Goal: Task Accomplishment & Management: Manage account settings

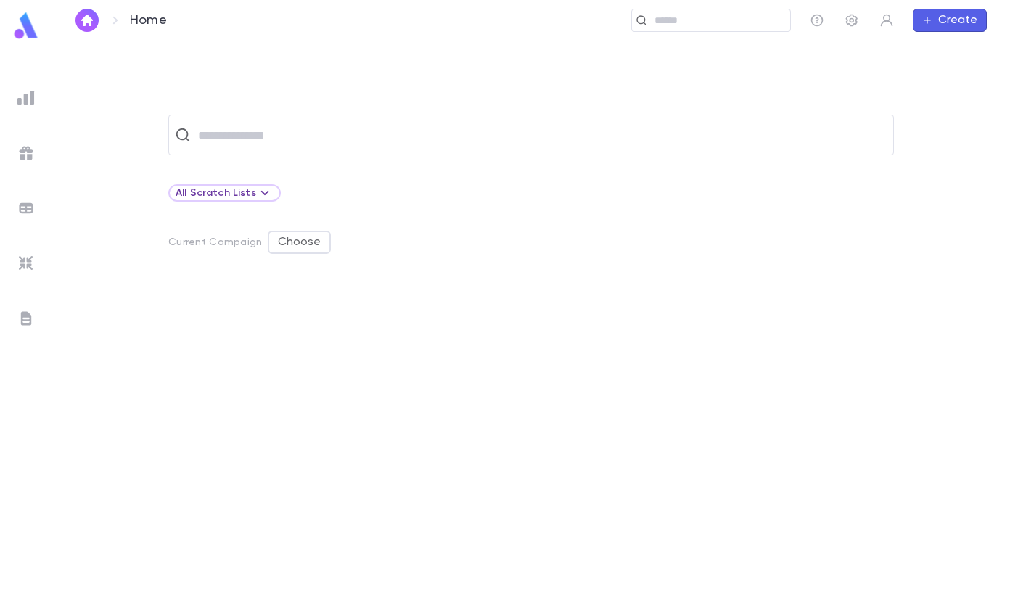
click at [311, 136] on input "text" at bounding box center [541, 135] width 694 height 28
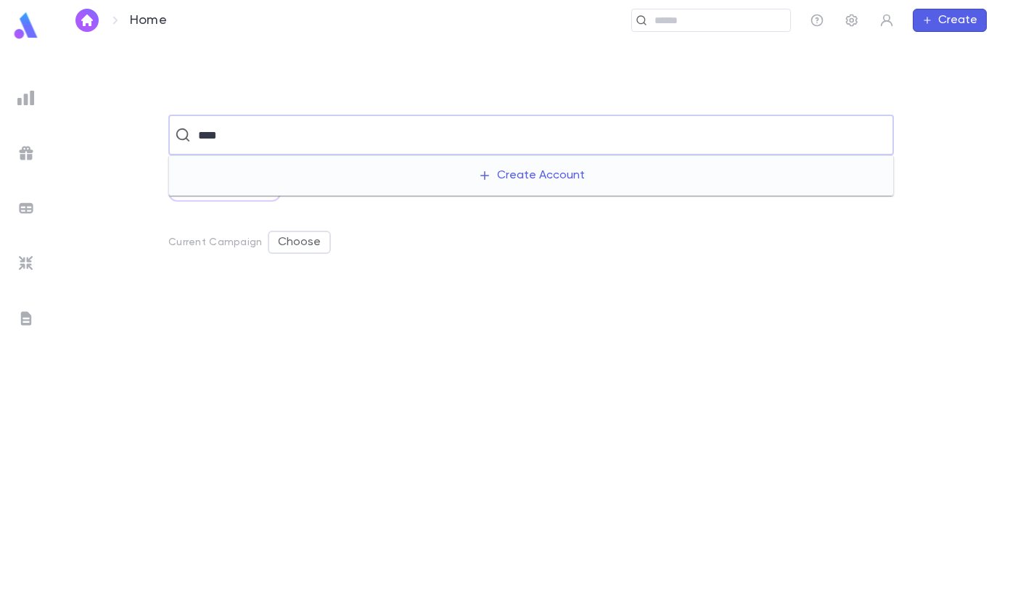
type input "*****"
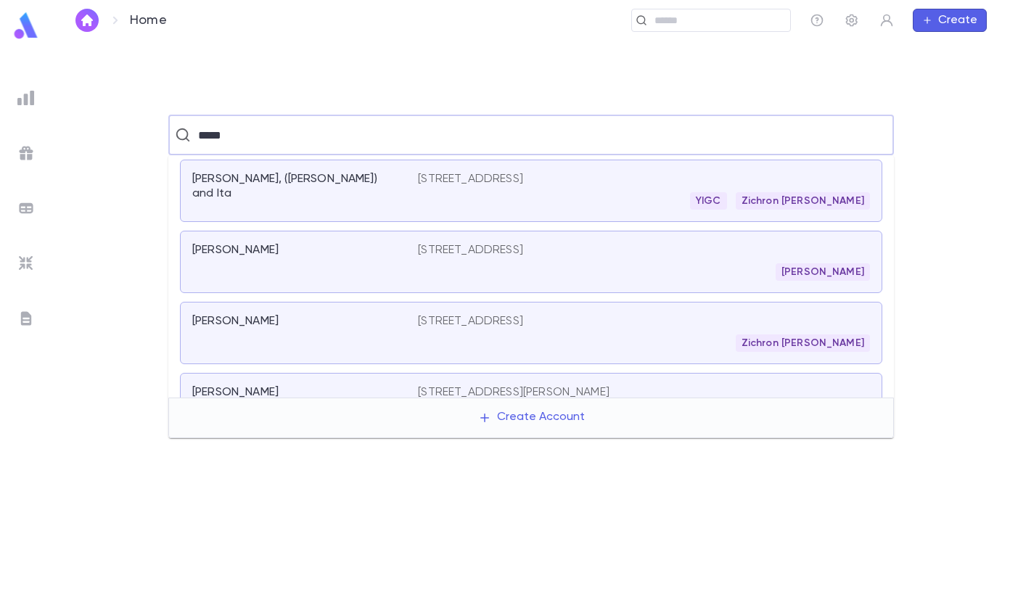
click at [333, 327] on div "[PERSON_NAME]" at bounding box center [296, 321] width 208 height 15
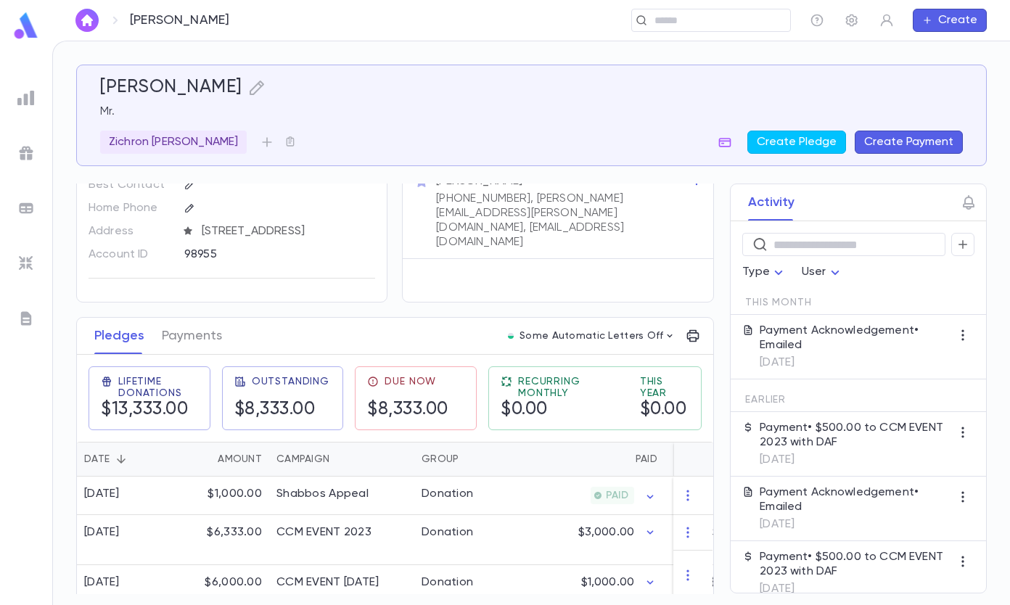
scroll to position [77, 0]
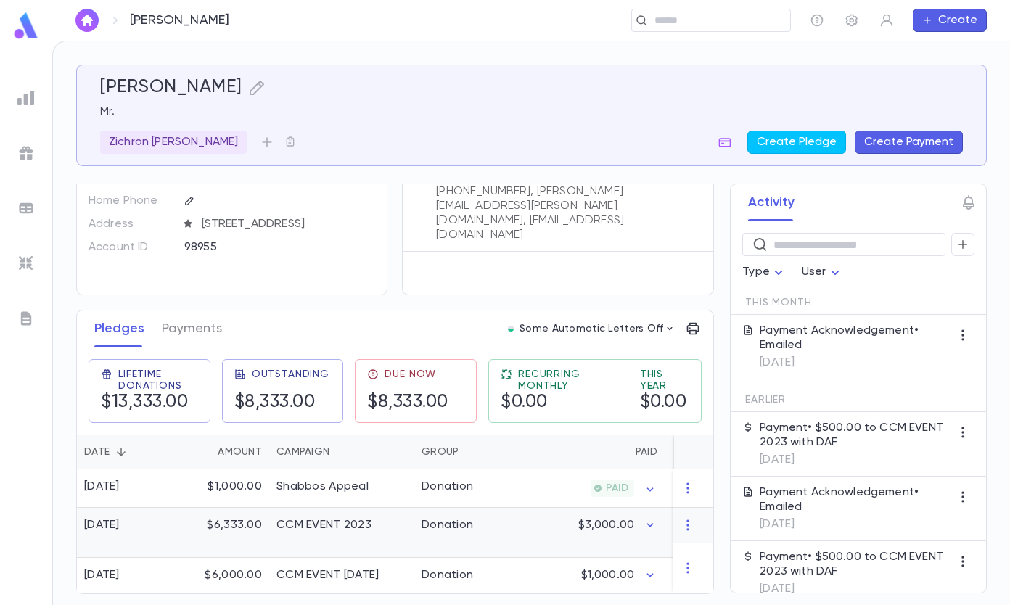
click at [651, 521] on icon "button" at bounding box center [650, 525] width 15 height 15
drag, startPoint x: 985, startPoint y: 301, endPoint x: 992, endPoint y: 377, distance: 76.6
click at [992, 377] on div at bounding box center [505, 302] width 1010 height 605
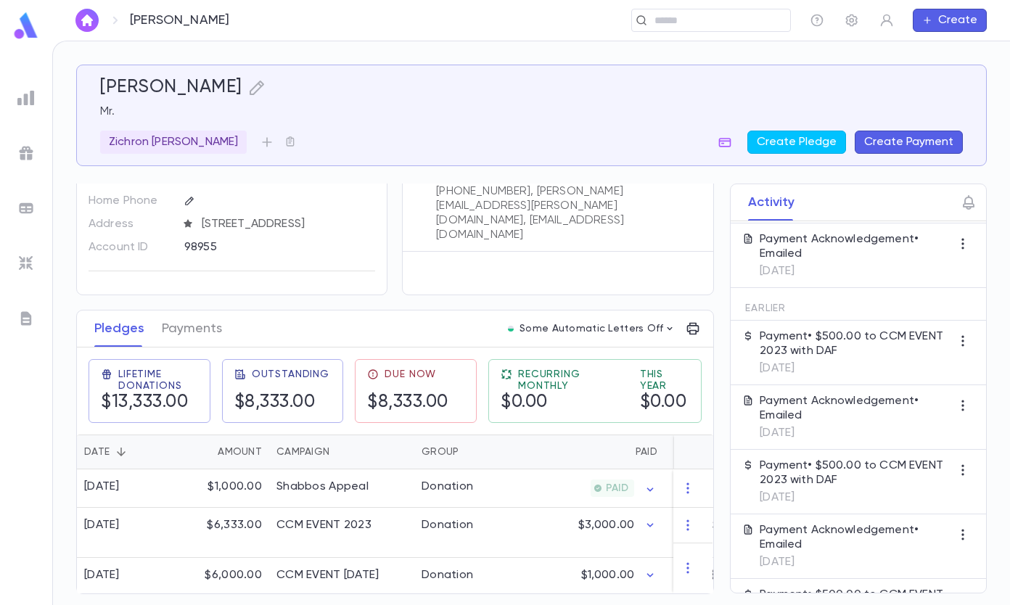
scroll to position [145, 0]
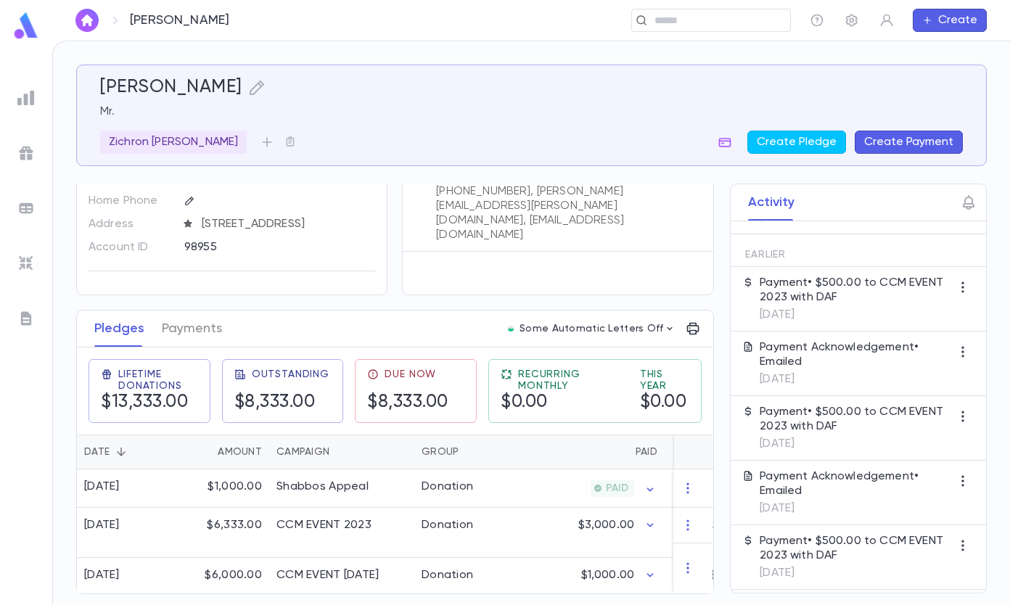
drag, startPoint x: 714, startPoint y: 472, endPoint x: 710, endPoint y: 516, distance: 44.4
click at [718, 515] on div "Activity ​ Type User This Month Payment Acknowledgement • Emailed [DATE] Earlie…" at bounding box center [845, 389] width 283 height 410
click at [654, 518] on icon "button" at bounding box center [650, 525] width 15 height 15
click at [555, 549] on div at bounding box center [505, 302] width 1010 height 605
click at [651, 568] on icon "button" at bounding box center [650, 575] width 15 height 15
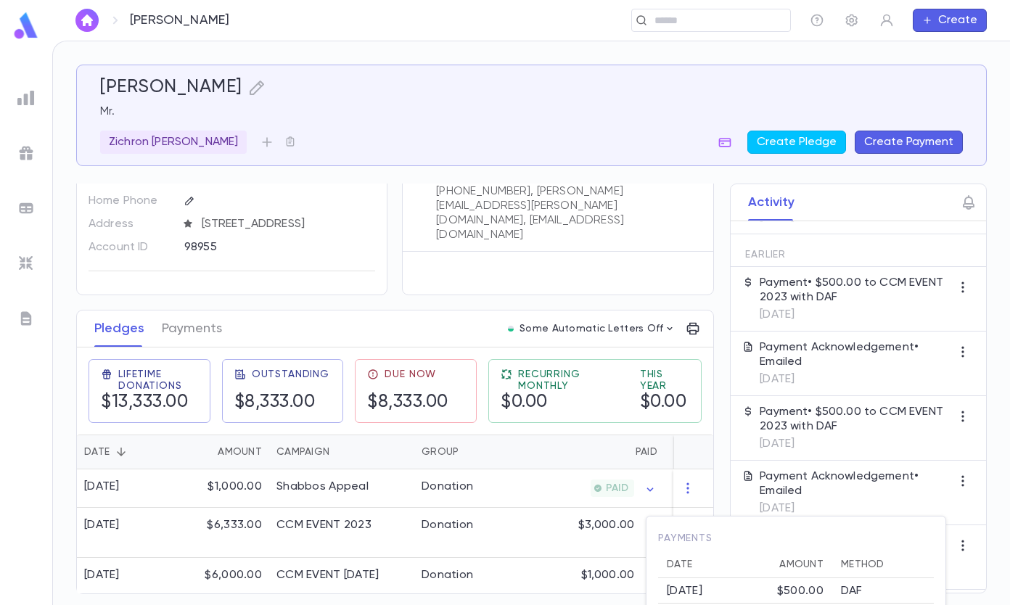
drag, startPoint x: 714, startPoint y: 410, endPoint x: 713, endPoint y: 427, distance: 16.8
click at [714, 426] on div at bounding box center [505, 302] width 1010 height 605
click at [449, 299] on div "Contact Details Best Contact Home Phone Address [STREET_ADDRESS] Account ID 989…" at bounding box center [395, 358] width 638 height 473
click at [176, 327] on button "Payments" at bounding box center [192, 329] width 60 height 36
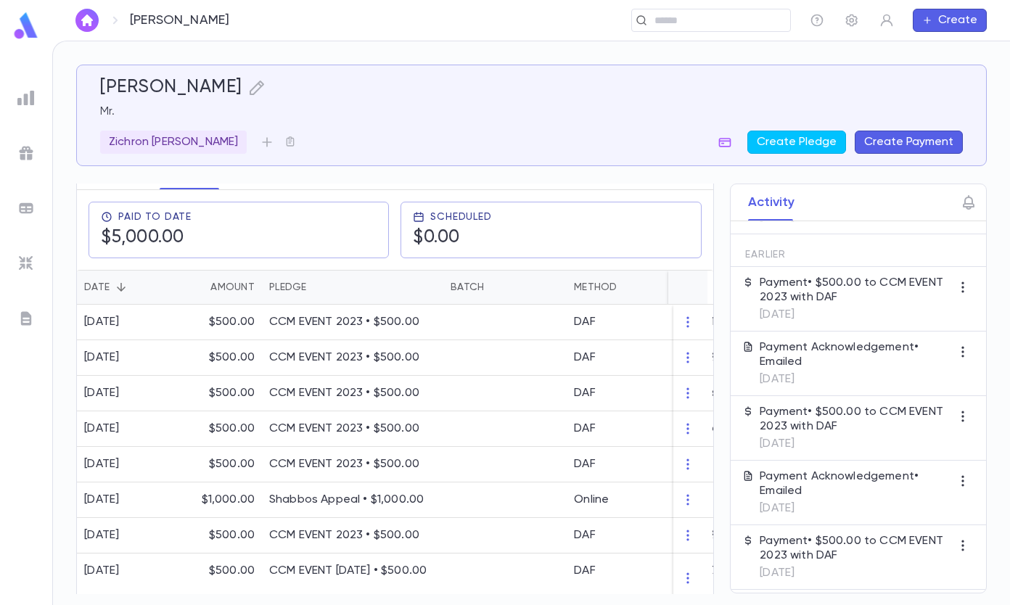
scroll to position [295, 0]
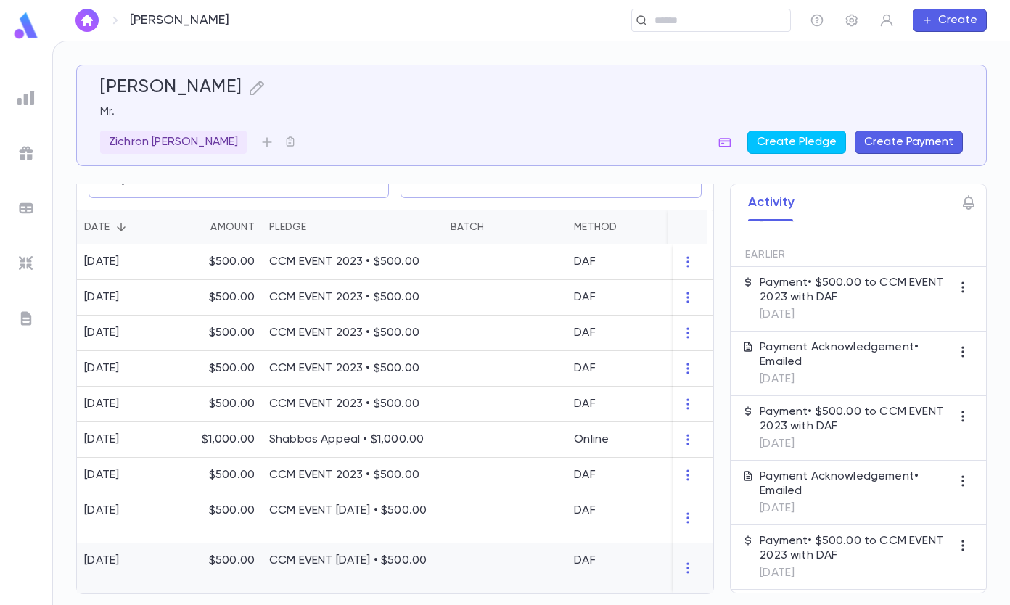
click at [364, 560] on p "CCM EVENT [DATE] • $500.00" at bounding box center [352, 561] width 167 height 15
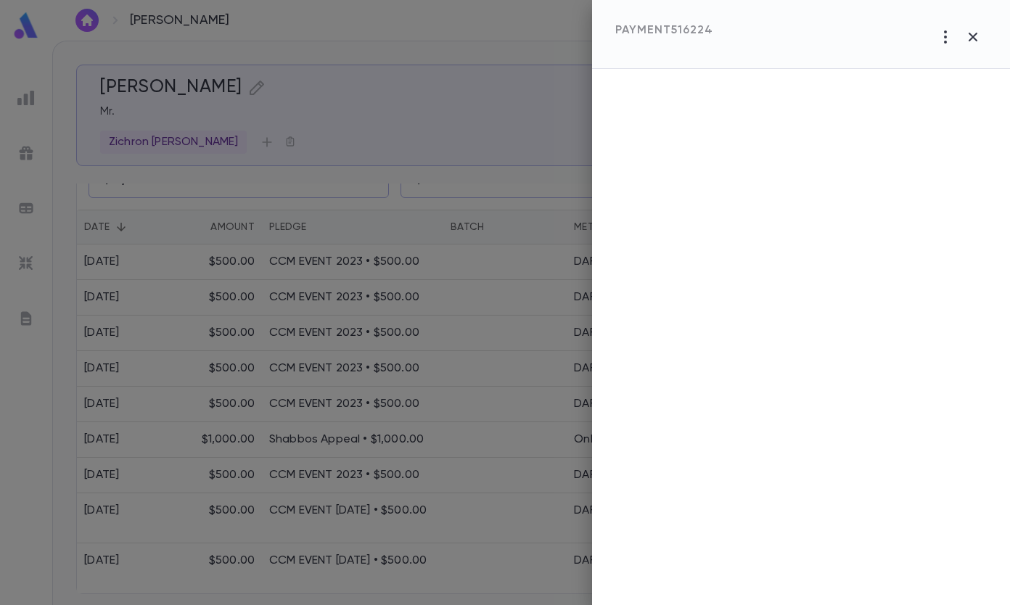
click at [962, 33] on button "button" at bounding box center [974, 37] width 28 height 28
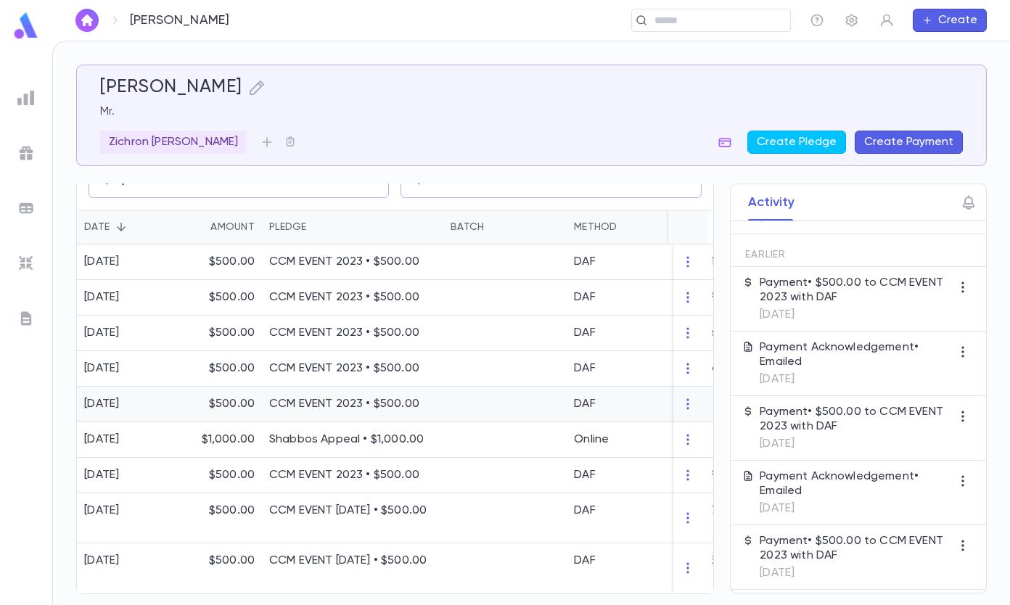
click at [293, 399] on p "CCM EVENT 2023 • $500.00" at bounding box center [352, 404] width 167 height 15
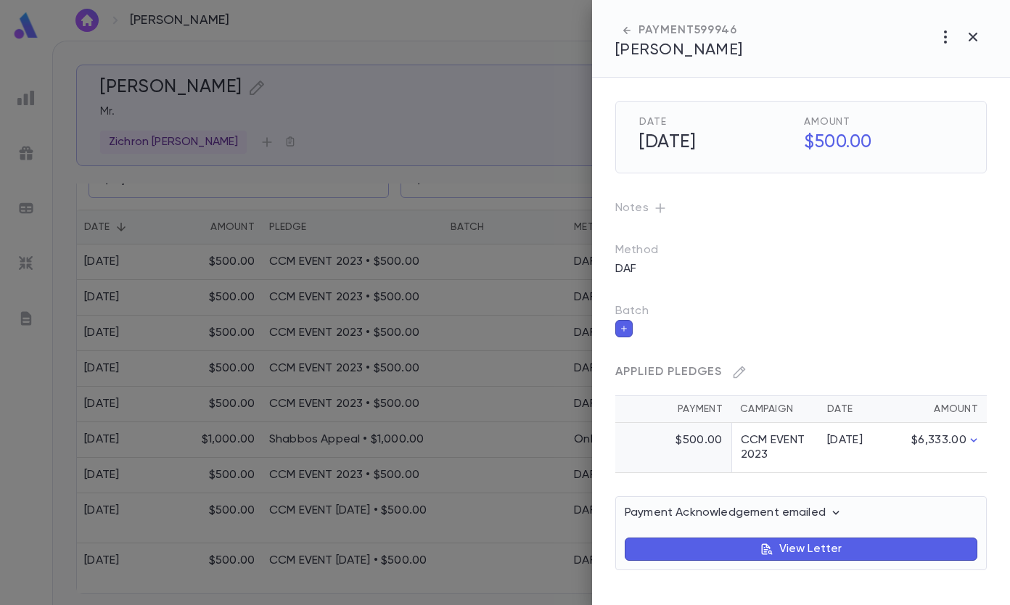
click at [734, 366] on icon "button" at bounding box center [739, 372] width 15 height 15
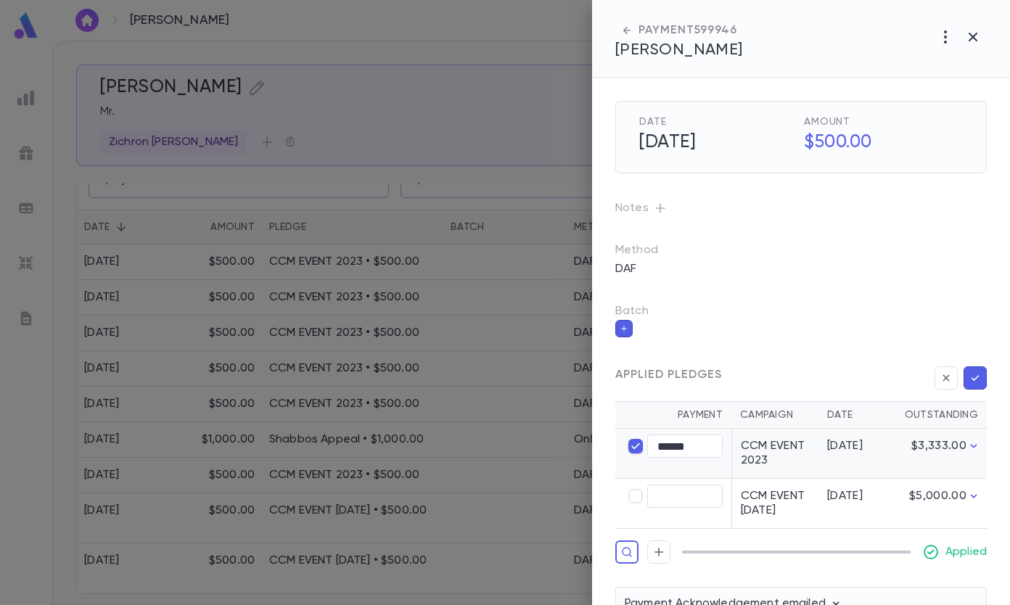
click at [780, 460] on td "CCM EVENT 2023" at bounding box center [775, 454] width 87 height 50
type input "****"
click at [670, 449] on input "******" at bounding box center [684, 447] width 75 height 23
type input "****"
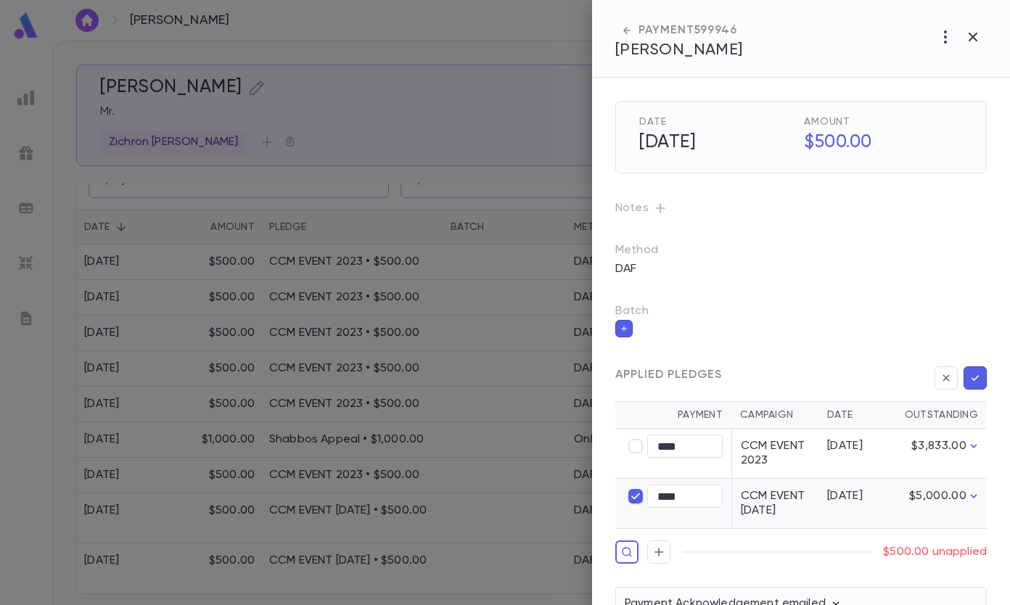
click at [671, 506] on input "****" at bounding box center [684, 497] width 75 height 23
type input "******"
click at [973, 377] on icon "button" at bounding box center [975, 378] width 13 height 15
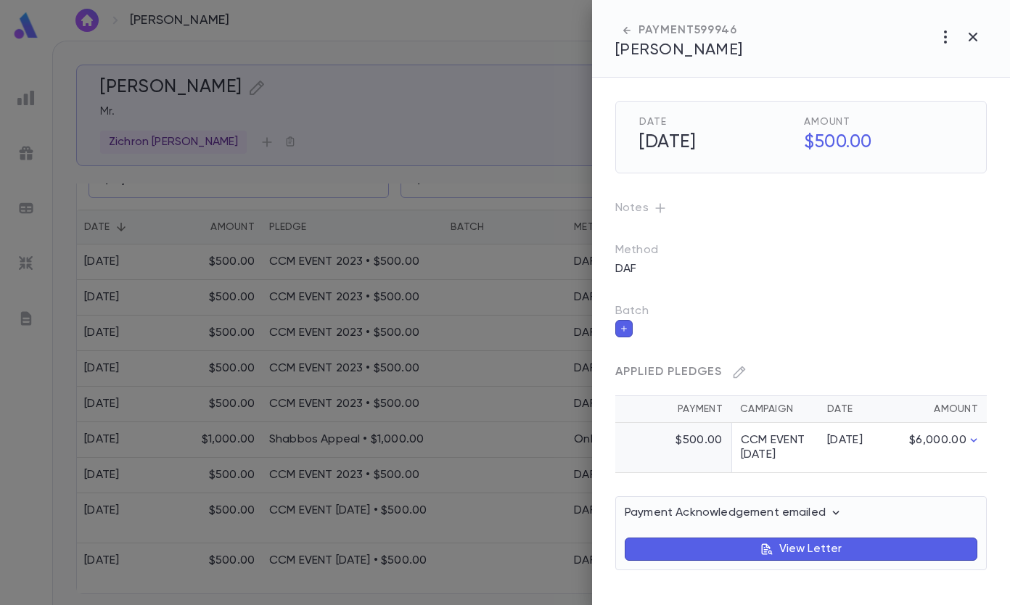
click at [311, 369] on div at bounding box center [505, 302] width 1010 height 605
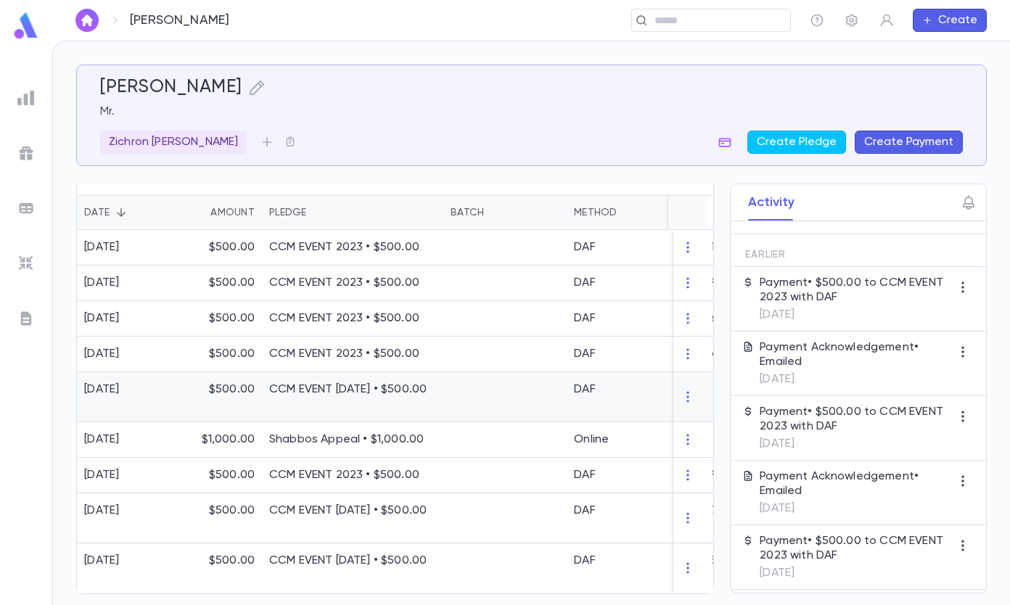
click at [682, 404] on icon "button" at bounding box center [689, 397] width 15 height 15
click at [422, 365] on div at bounding box center [505, 302] width 1010 height 605
click at [383, 358] on p "CCM EVENT 2023 • $500.00" at bounding box center [352, 354] width 167 height 15
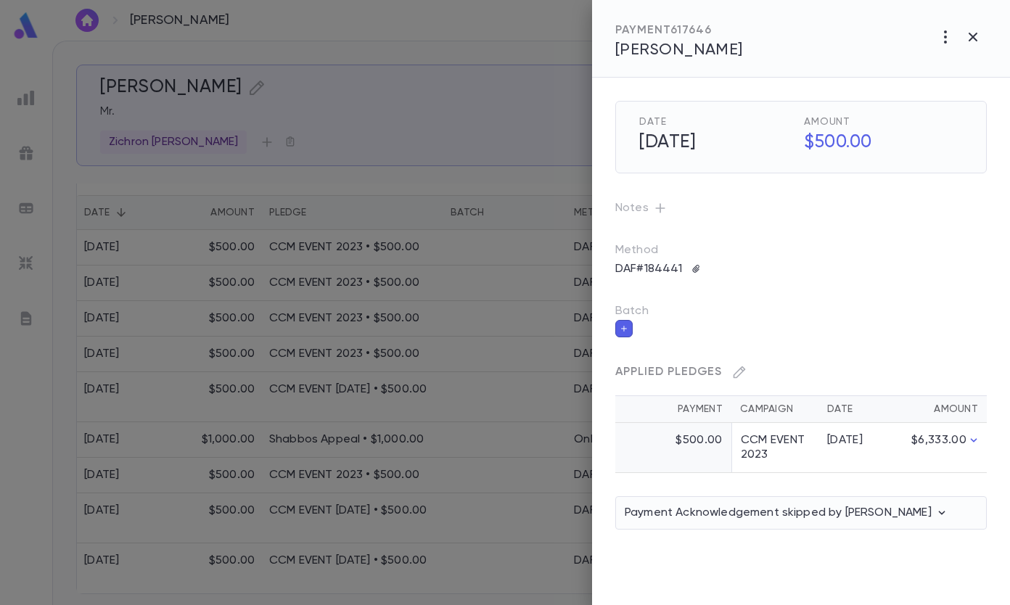
click at [739, 376] on icon "button" at bounding box center [740, 373] width 12 height 12
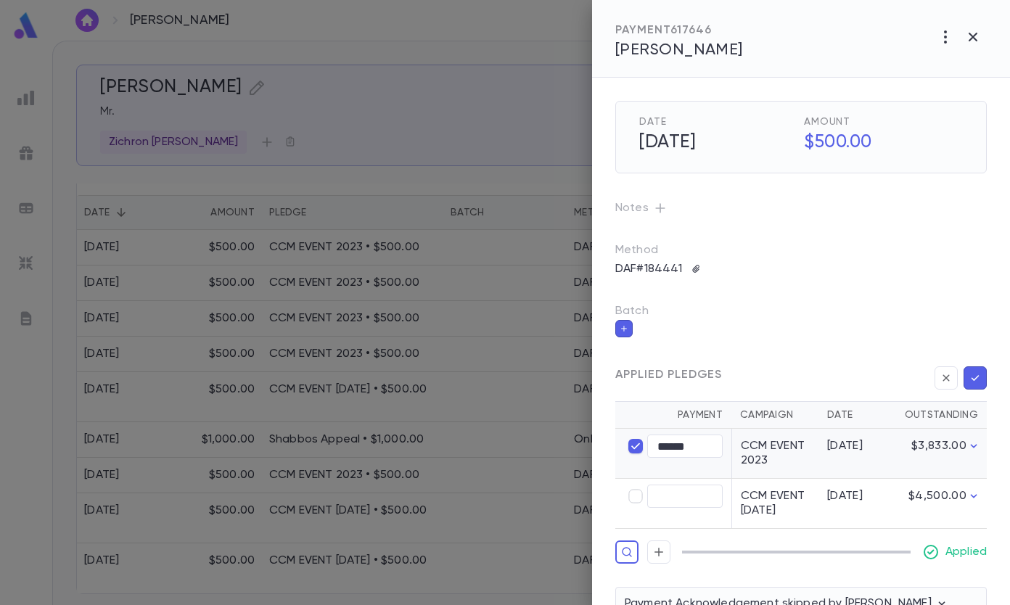
type input "****"
click at [669, 496] on input "text" at bounding box center [684, 497] width 75 height 23
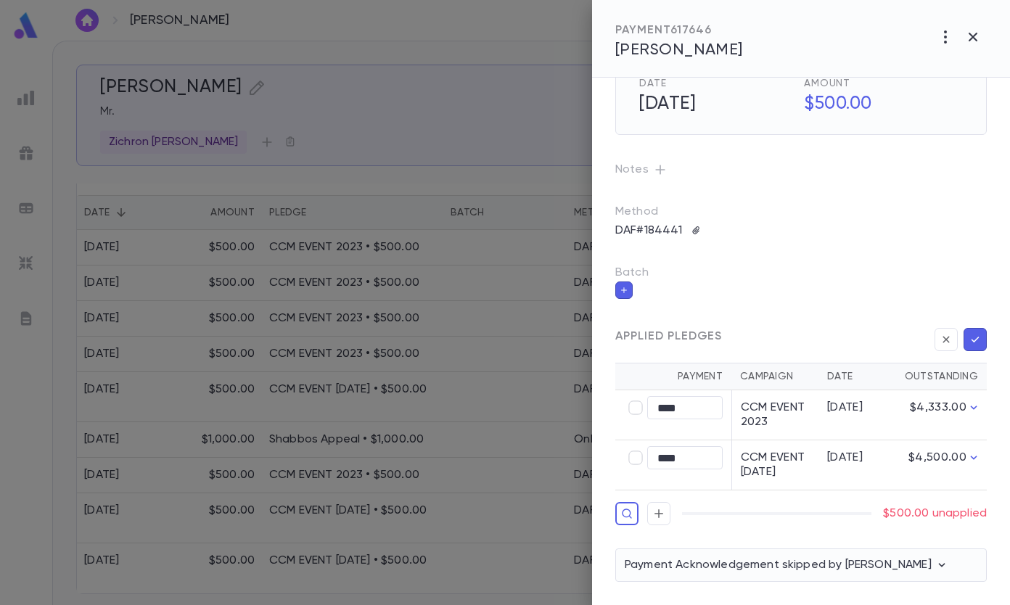
type input "******"
click at [972, 337] on icon "button" at bounding box center [976, 340] width 8 height 6
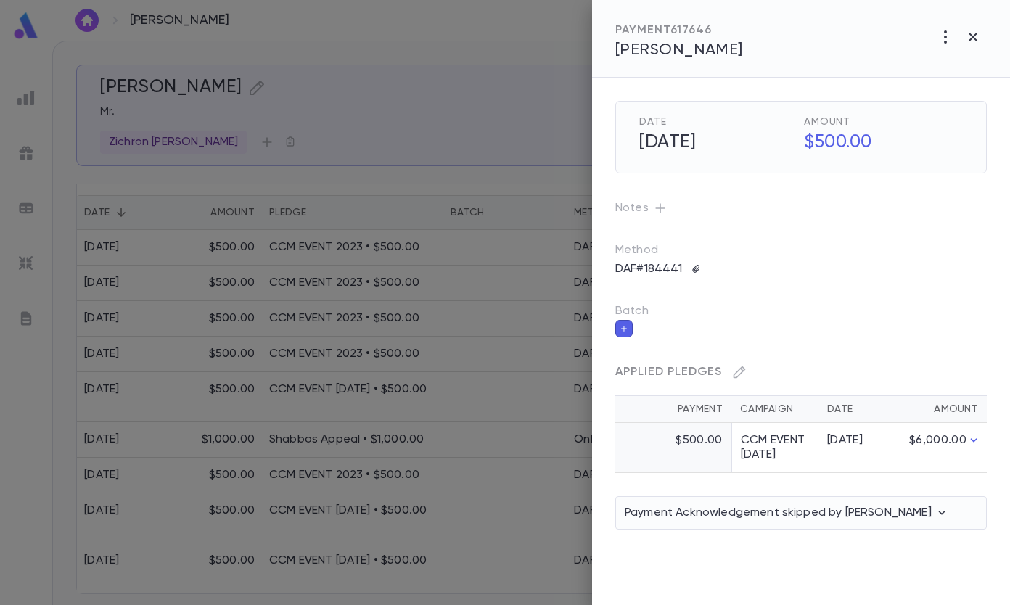
click at [973, 37] on icon "button" at bounding box center [973, 37] width 9 height 9
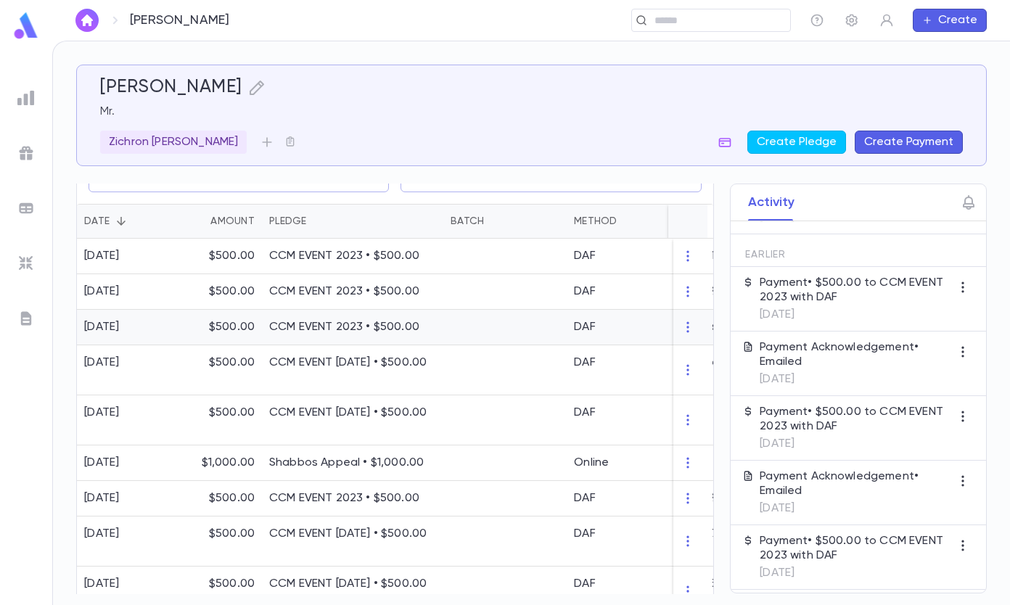
scroll to position [295, 0]
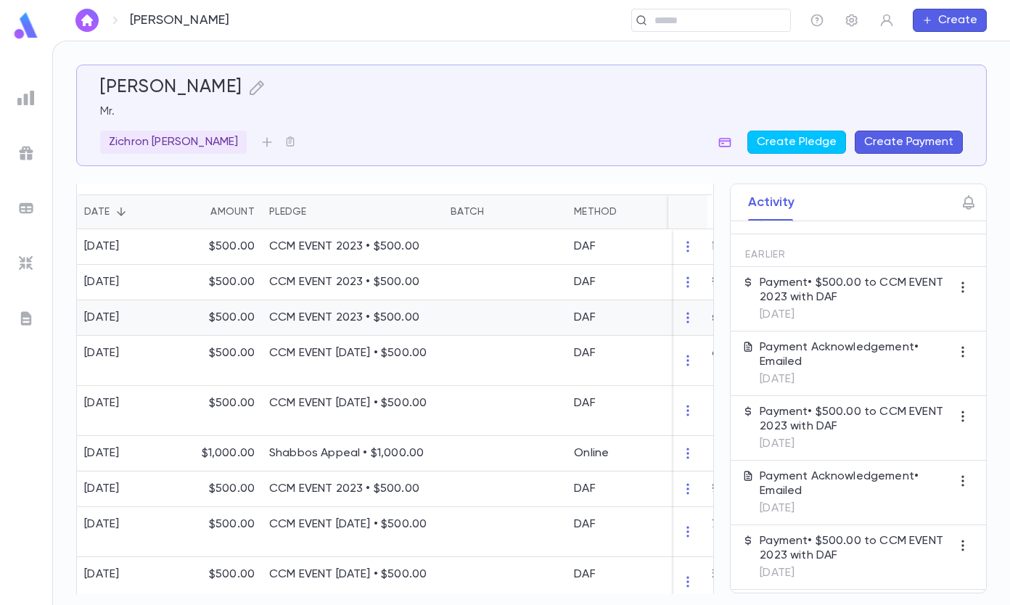
click at [343, 325] on p "CCM EVENT 2023 • $500.00" at bounding box center [352, 318] width 167 height 15
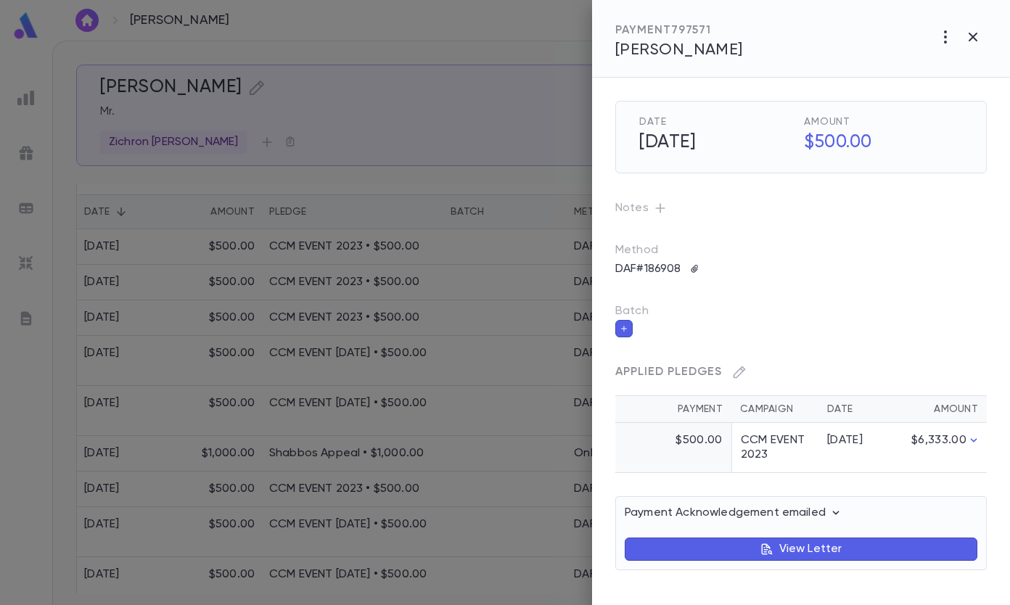
click at [771, 441] on td "CCM EVENT 2023" at bounding box center [775, 448] width 87 height 50
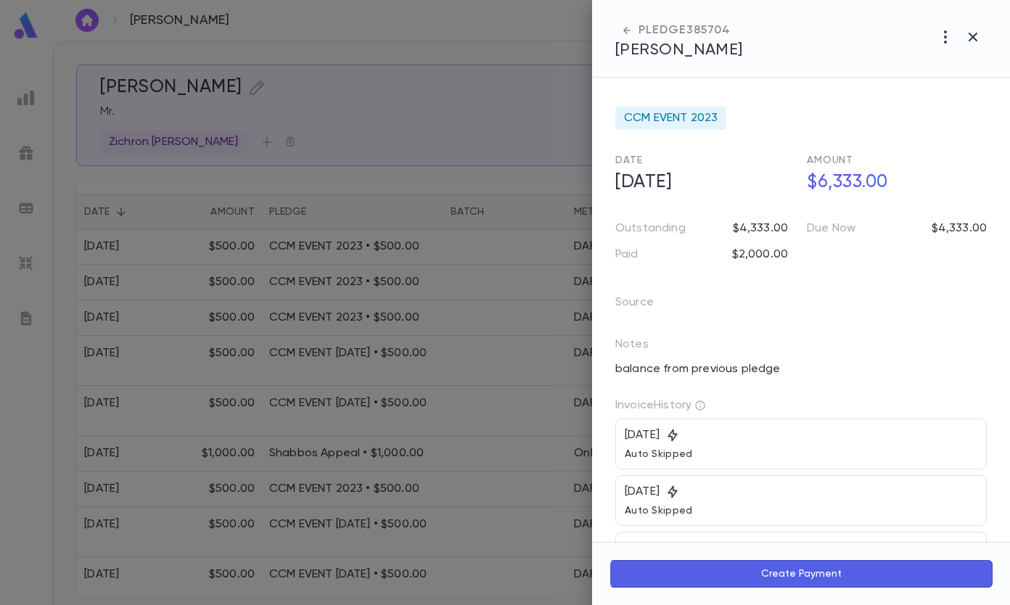
click at [969, 34] on icon "button" at bounding box center [973, 36] width 17 height 17
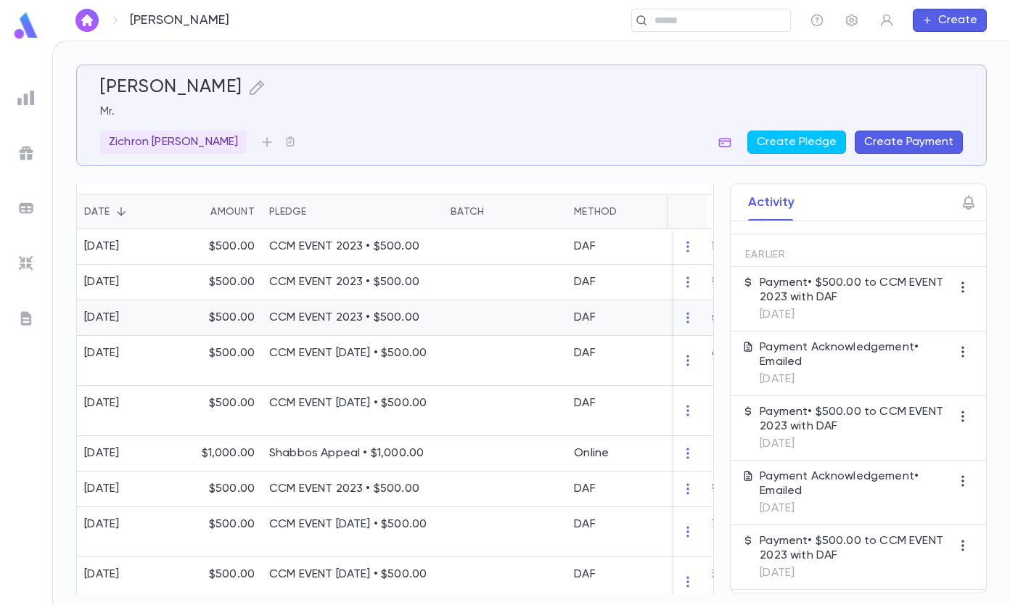
click at [376, 336] on div "CCM EVENT 2023 • $500.00" at bounding box center [352, 319] width 181 height 36
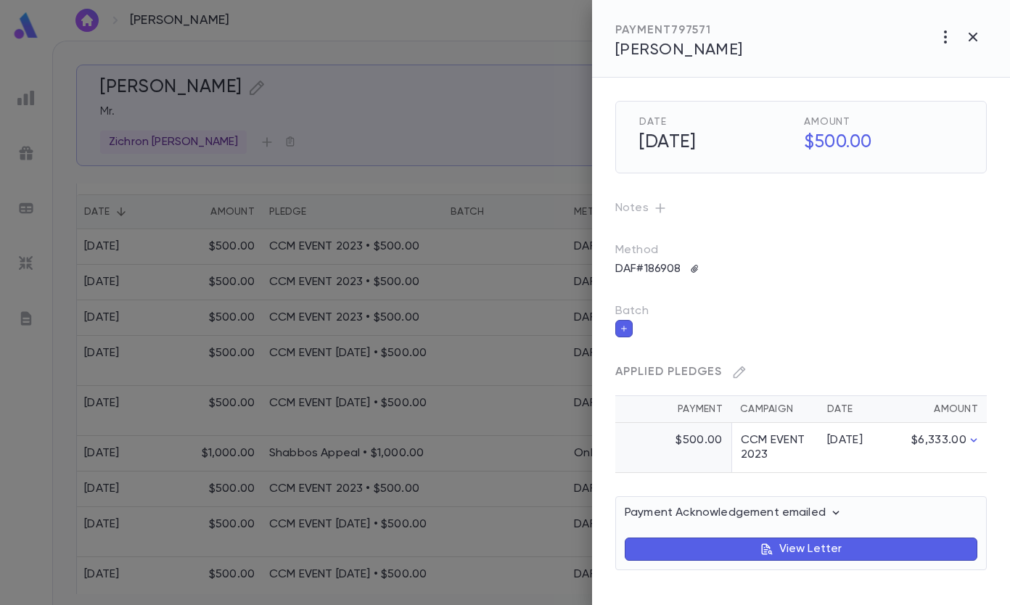
click at [740, 372] on icon "button" at bounding box center [739, 372] width 15 height 15
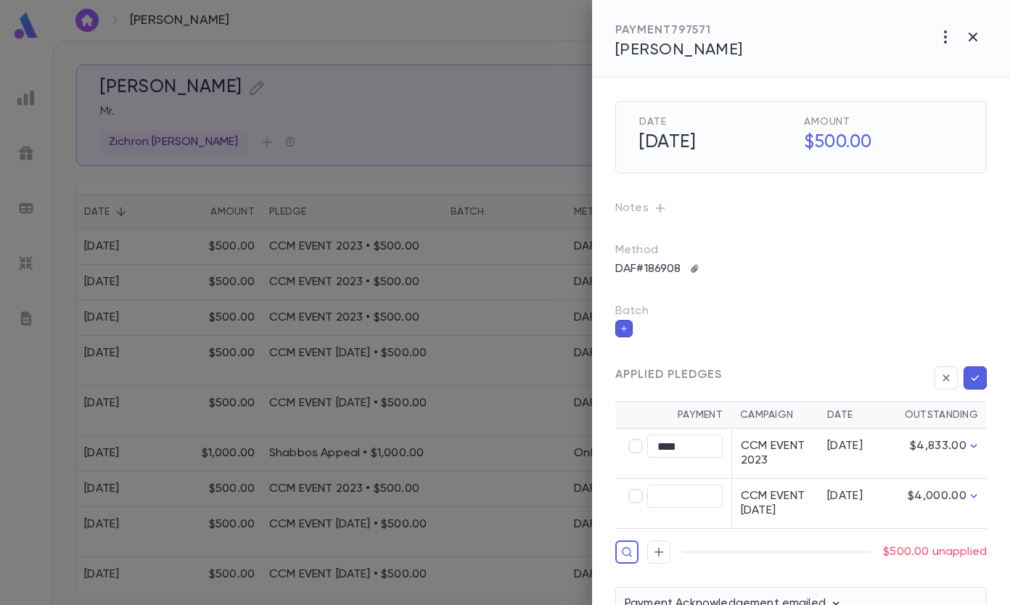
type input "****"
type input "******"
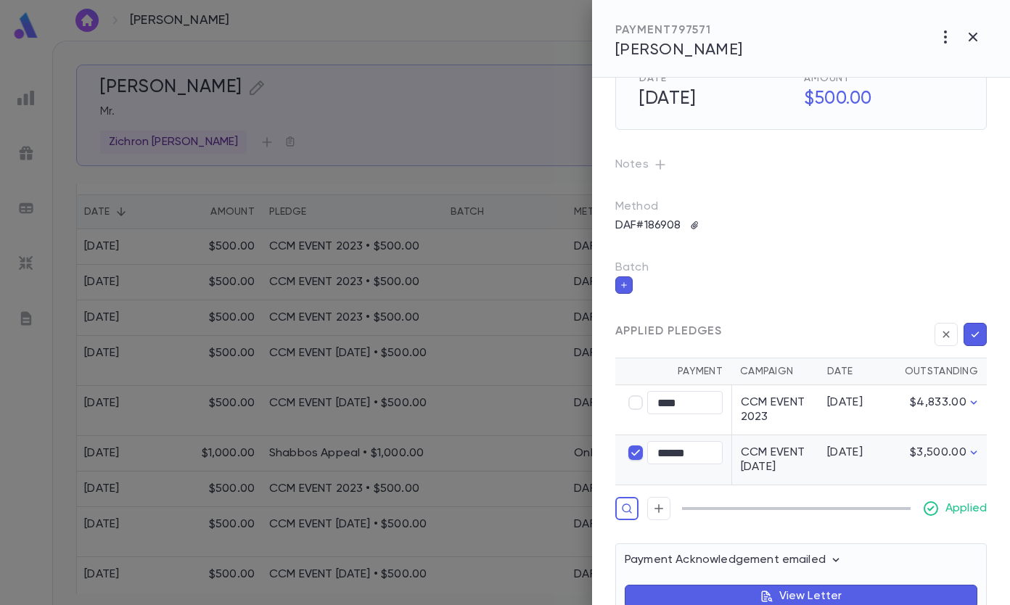
scroll to position [94, 0]
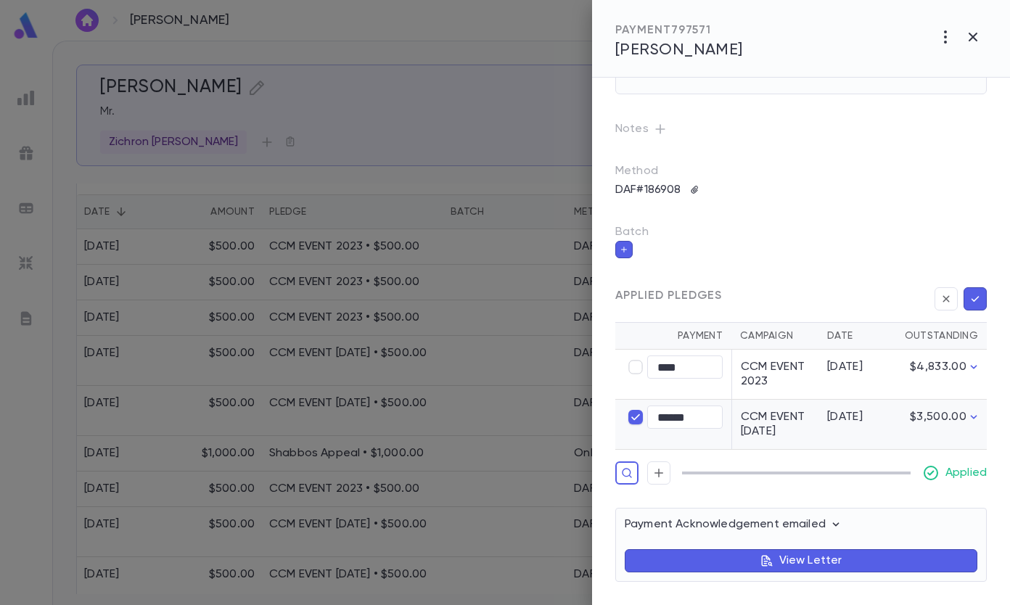
click at [964, 287] on button "button" at bounding box center [975, 298] width 23 height 23
click at [970, 292] on icon "button" at bounding box center [975, 299] width 13 height 15
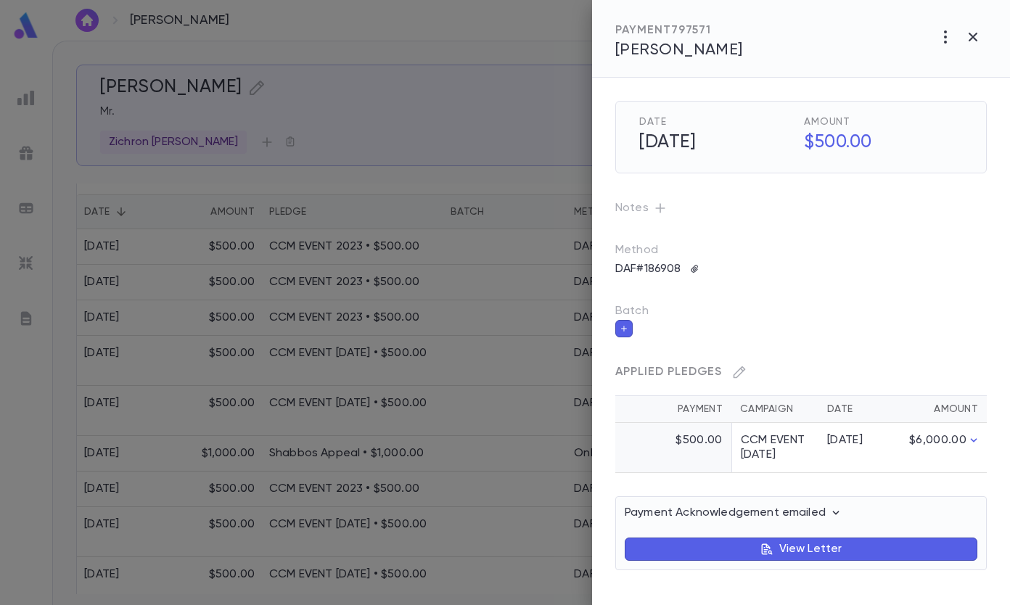
scroll to position [4, 0]
click at [474, 142] on div at bounding box center [505, 302] width 1010 height 605
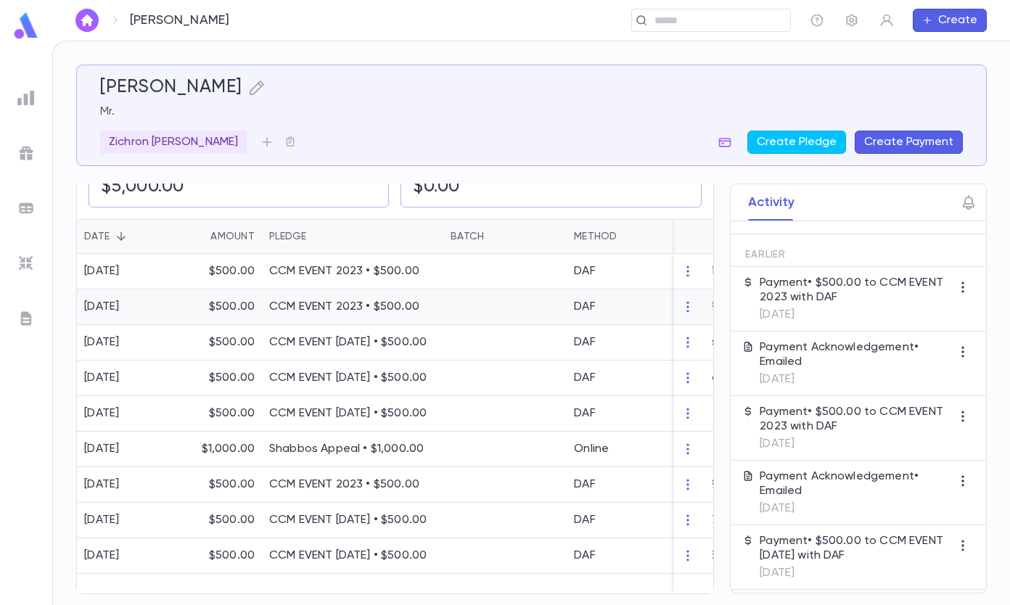
scroll to position [295, 0]
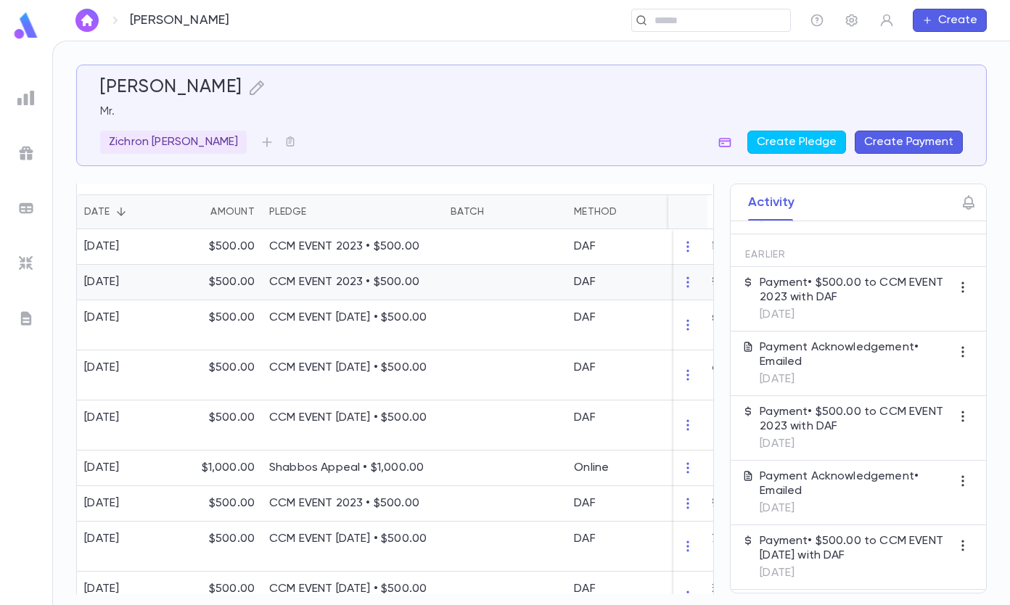
click at [425, 300] on div "CCM EVENT 2023 • $500.00" at bounding box center [352, 283] width 181 height 36
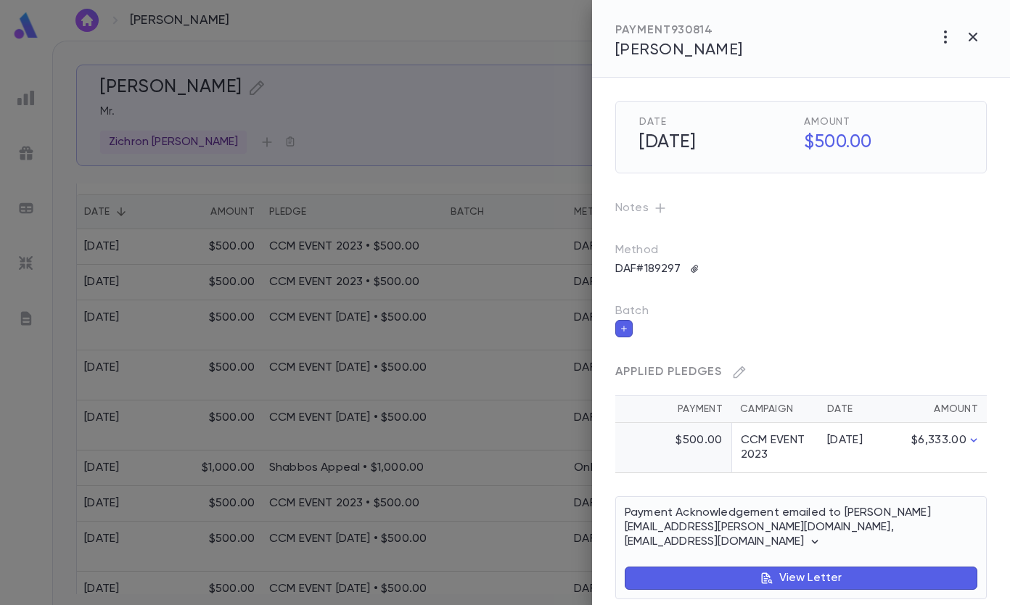
click at [745, 367] on icon "button" at bounding box center [739, 372] width 15 height 15
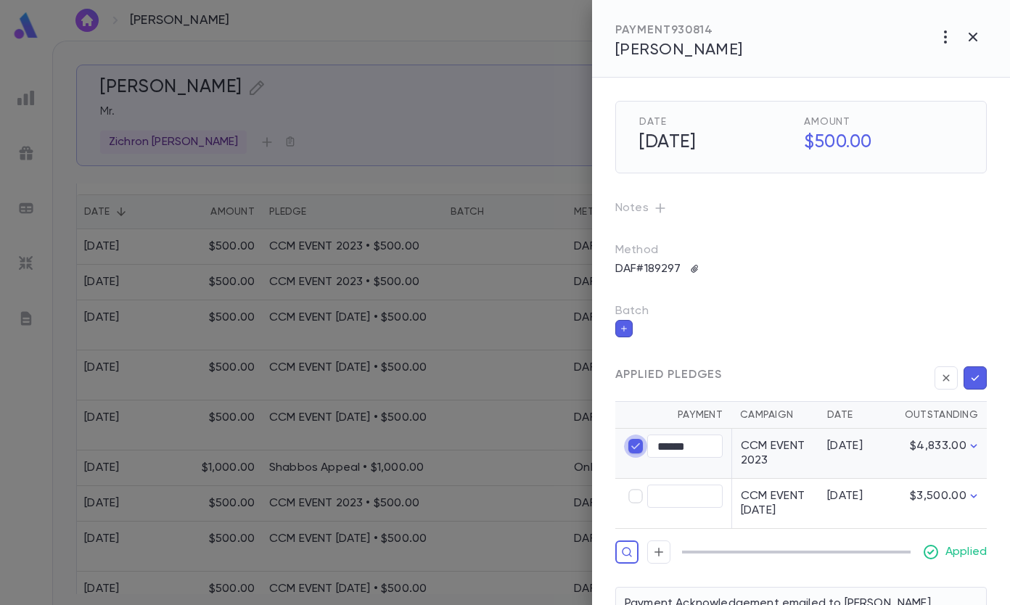
type input "****"
click at [675, 491] on input "text" at bounding box center [684, 497] width 75 height 23
type input "******"
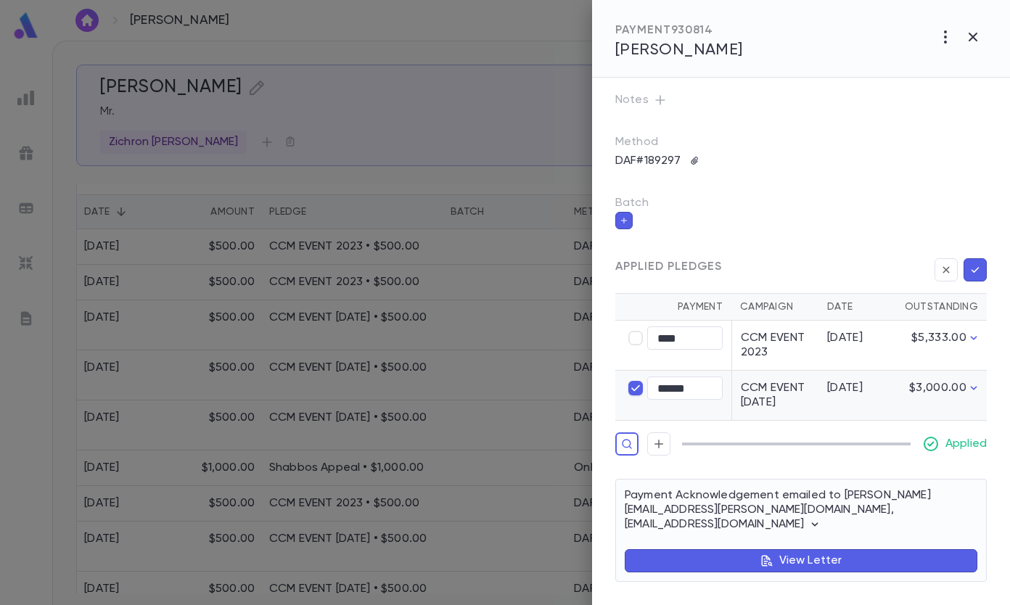
click at [970, 270] on icon "button" at bounding box center [975, 270] width 13 height 15
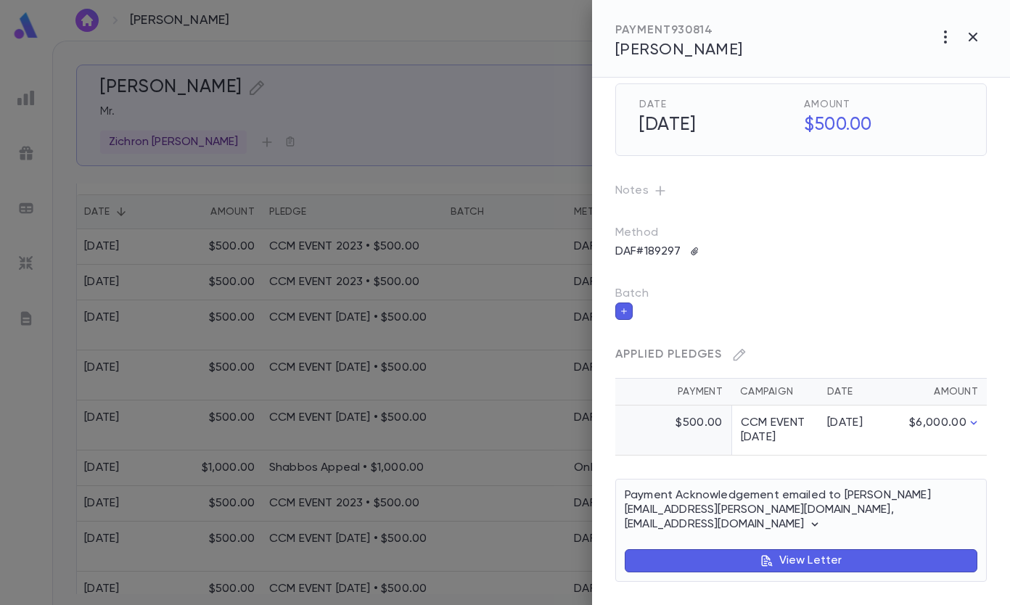
click at [968, 40] on icon "button" at bounding box center [973, 36] width 17 height 17
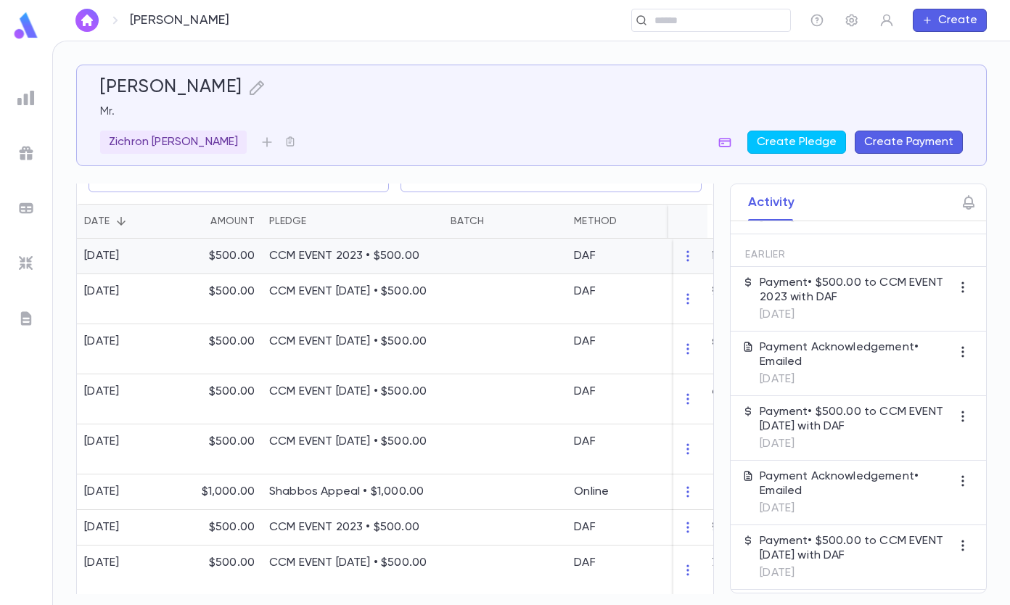
scroll to position [295, 0]
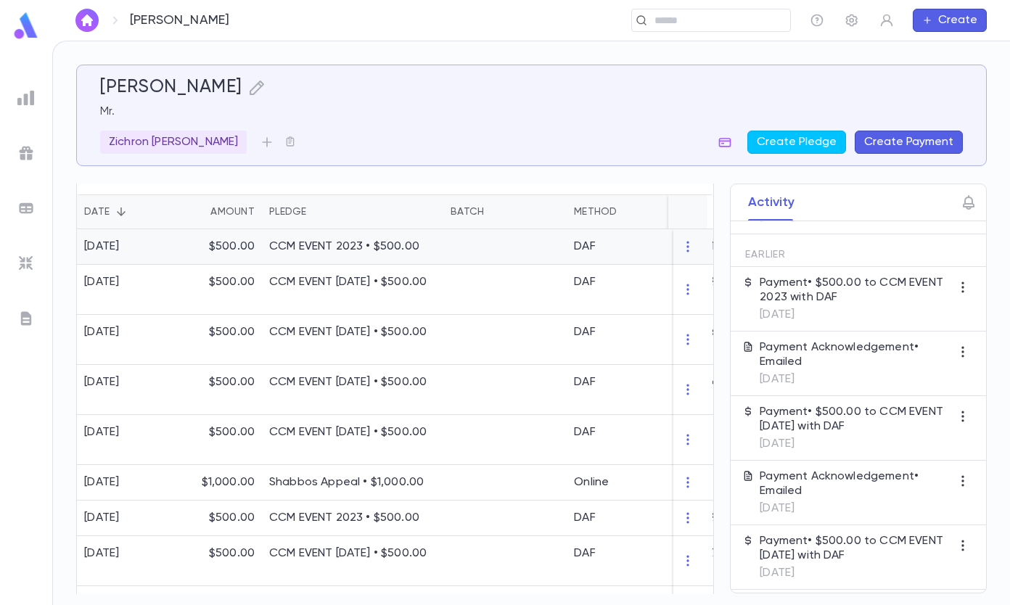
click at [311, 265] on div "CCM EVENT 2023 • $500.00" at bounding box center [352, 247] width 181 height 36
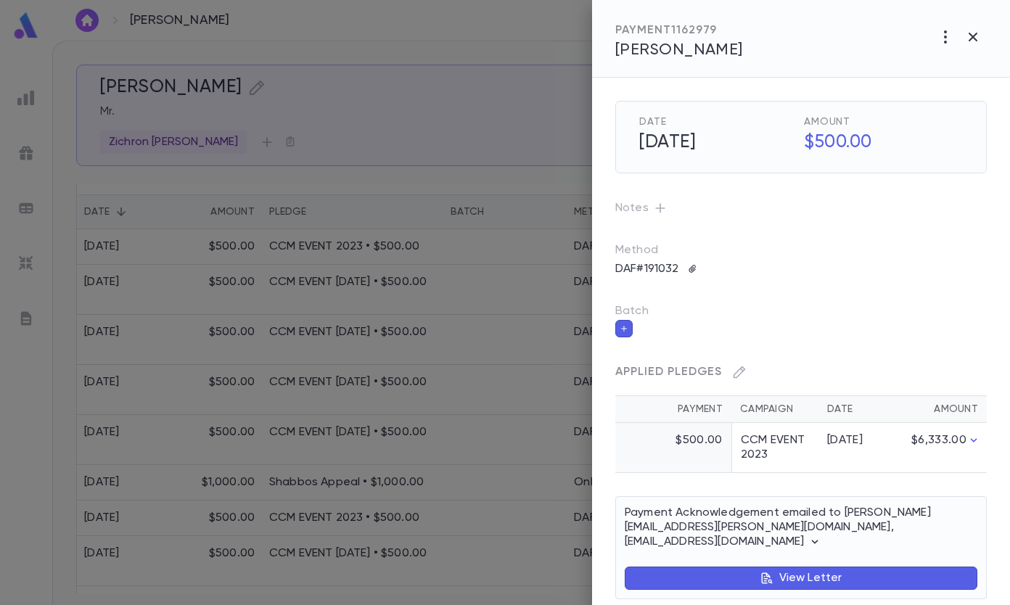
click at [736, 371] on icon "button" at bounding box center [739, 372] width 15 height 15
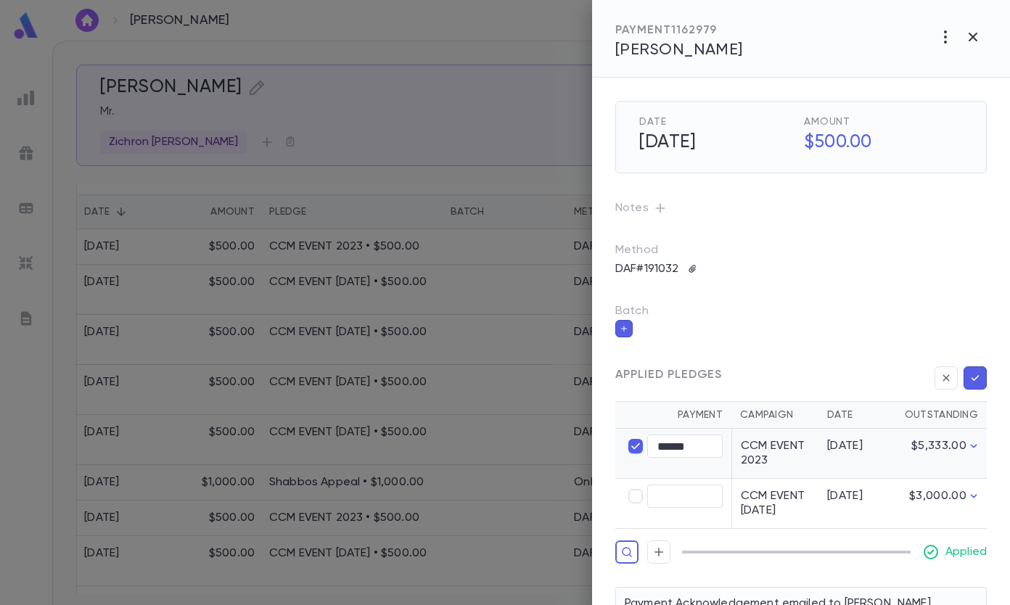
type input "****"
type input "******"
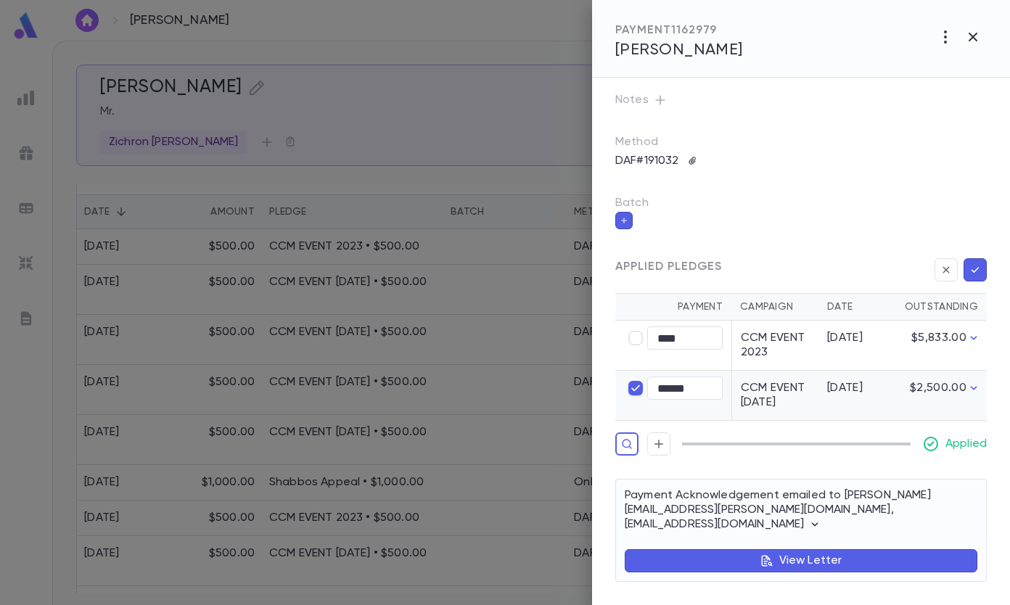
click at [969, 265] on icon "button" at bounding box center [975, 270] width 13 height 15
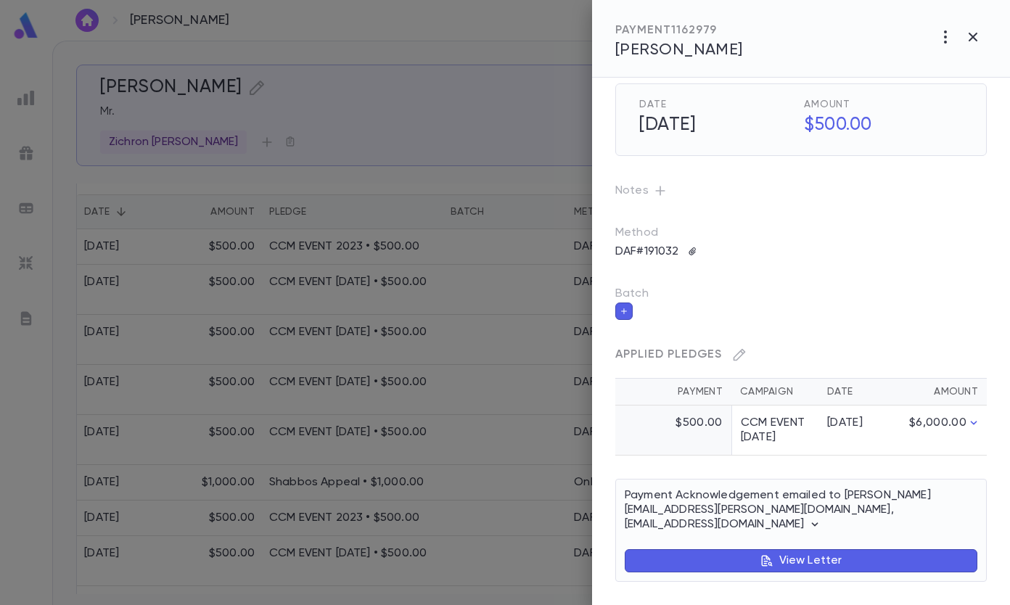
scroll to position [18, 0]
click at [979, 42] on icon "button" at bounding box center [973, 36] width 17 height 17
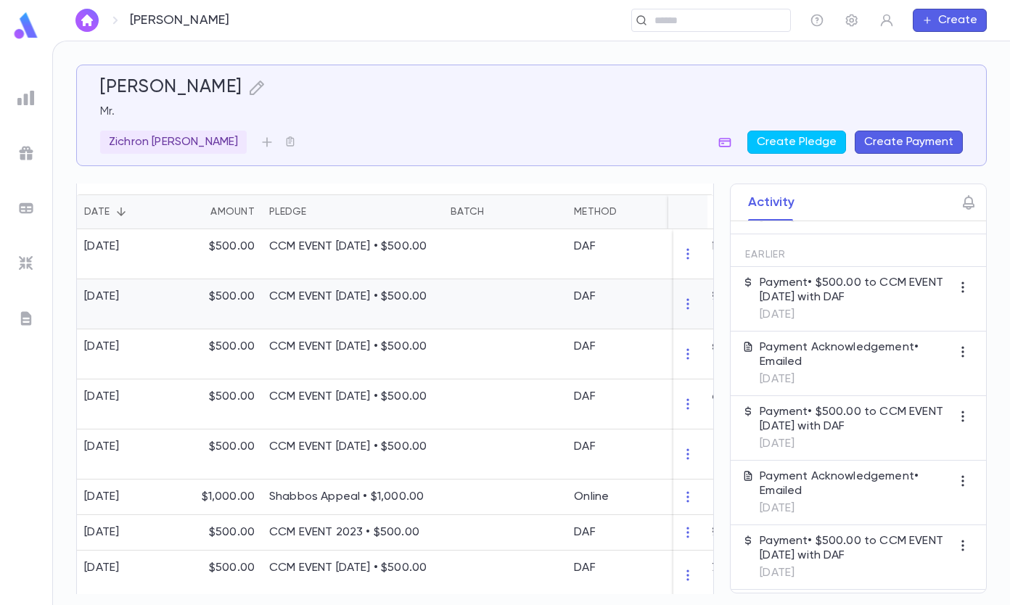
scroll to position [0, 0]
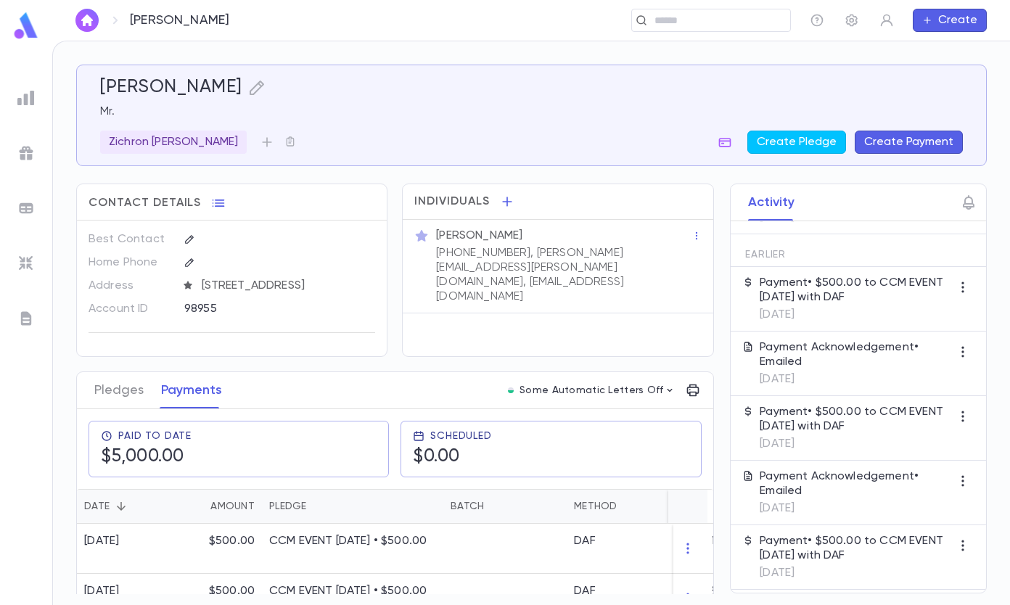
click at [131, 406] on button "Pledges" at bounding box center [118, 390] width 49 height 36
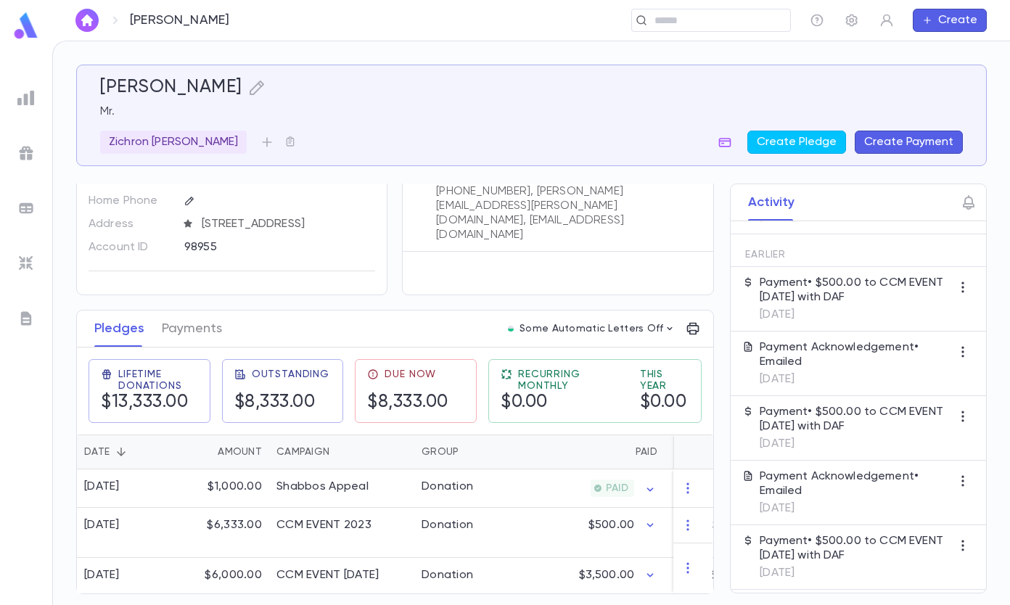
scroll to position [77, 0]
click at [203, 329] on button "Payments" at bounding box center [192, 329] width 60 height 36
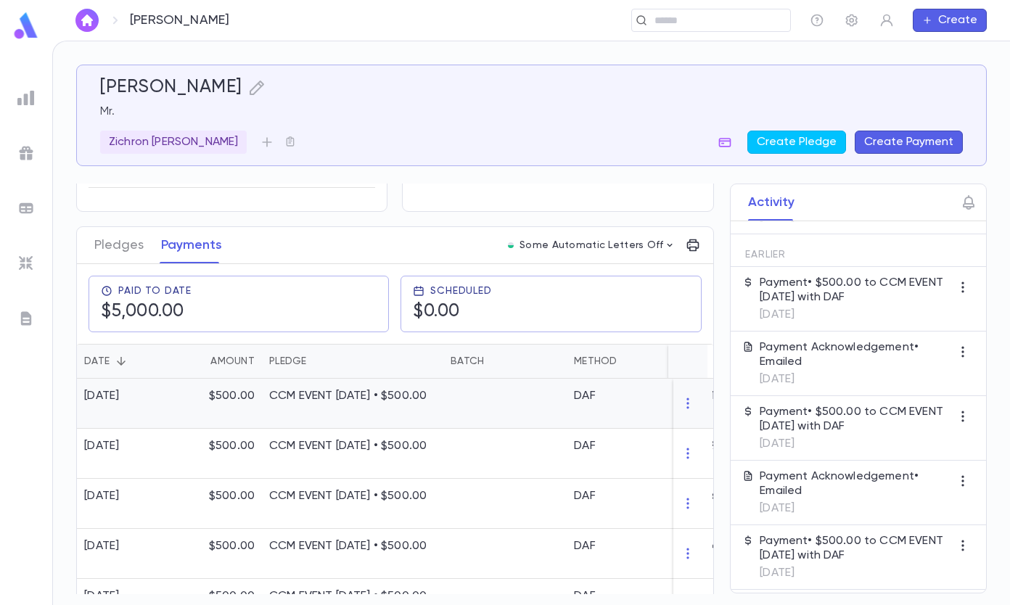
scroll to position [367, 0]
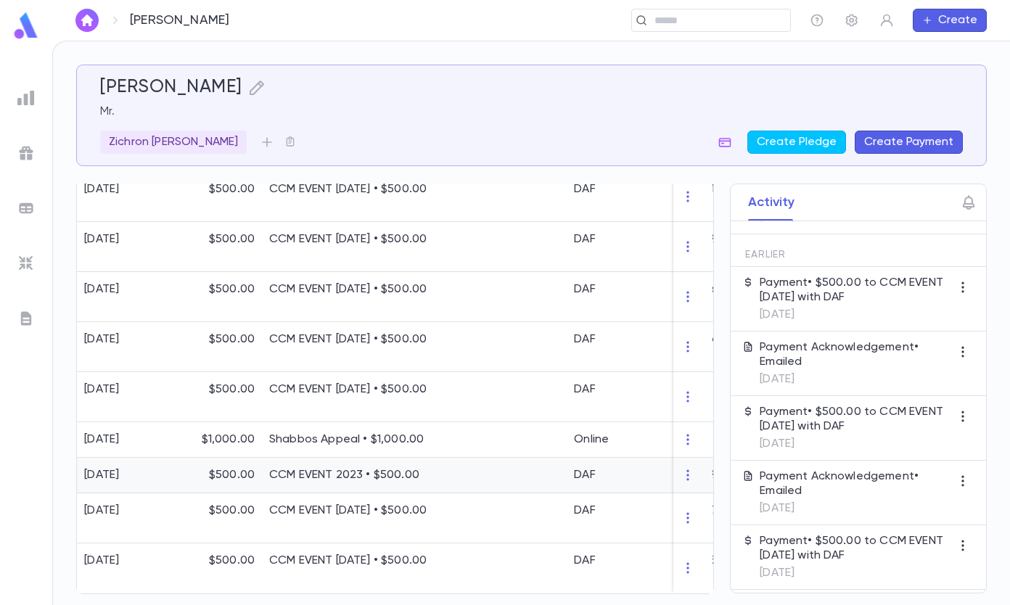
click at [168, 470] on div "[DATE]" at bounding box center [126, 476] width 98 height 36
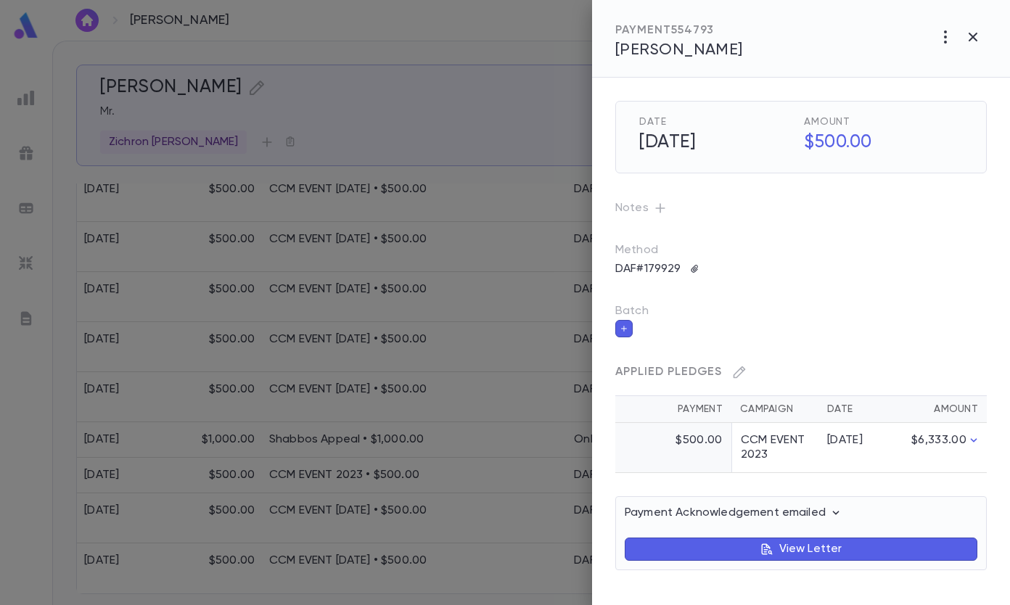
click at [761, 455] on td "CCM EVENT 2023" at bounding box center [775, 448] width 87 height 50
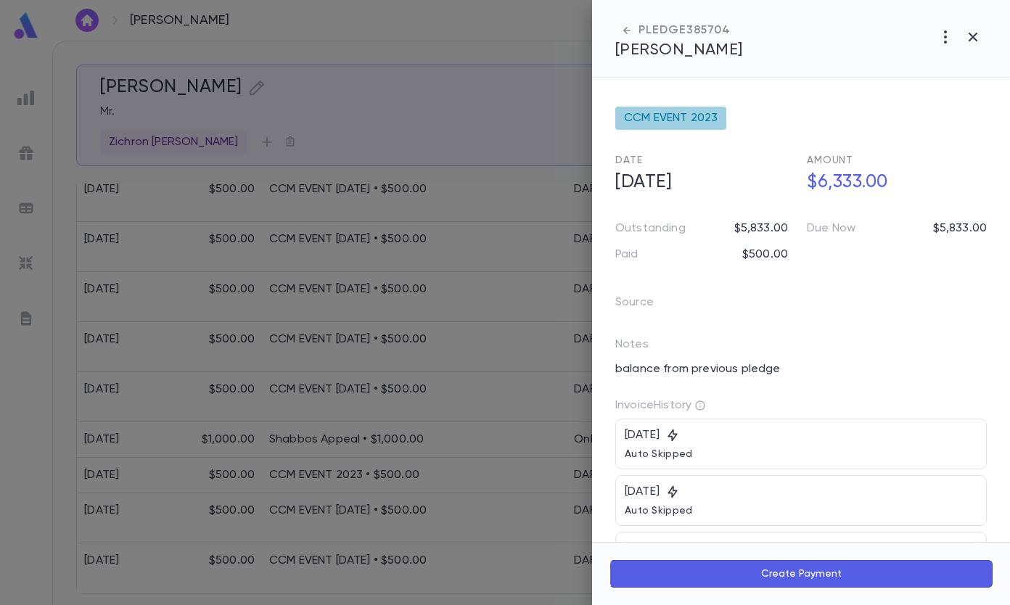
click at [0, 0] on icon at bounding box center [0, 0] width 0 height 0
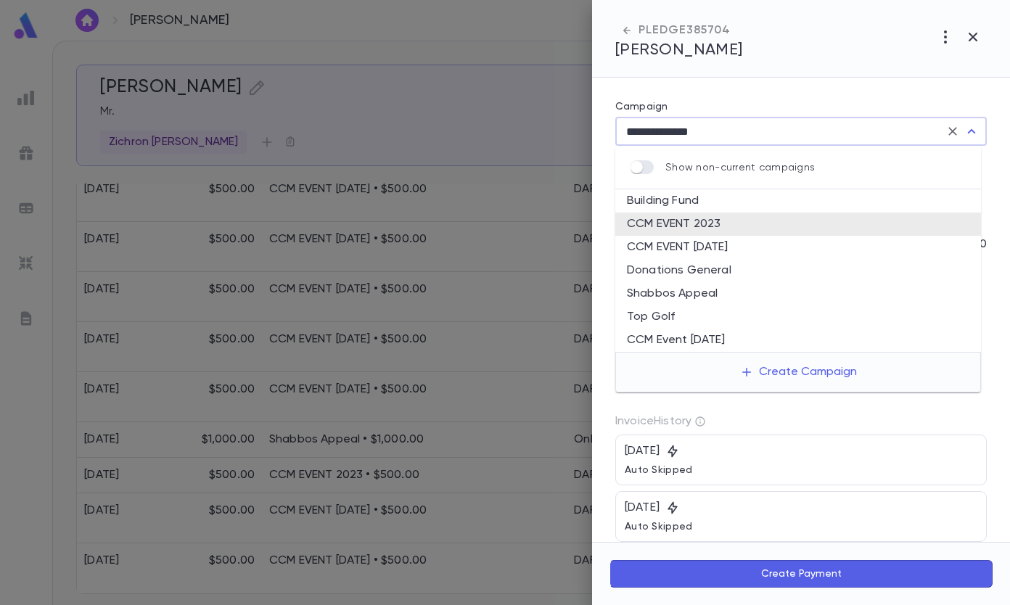
click at [716, 251] on li "CCM EVENT [DATE]" at bounding box center [799, 247] width 366 height 23
type input "**********"
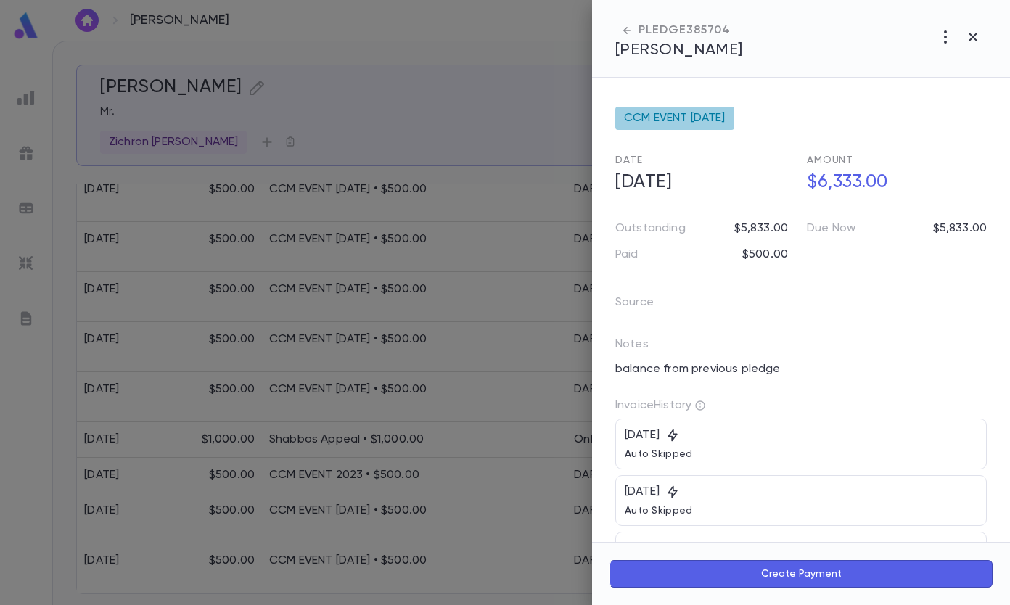
click at [699, 122] on span "CCM EVENT [DATE]" at bounding box center [675, 118] width 102 height 15
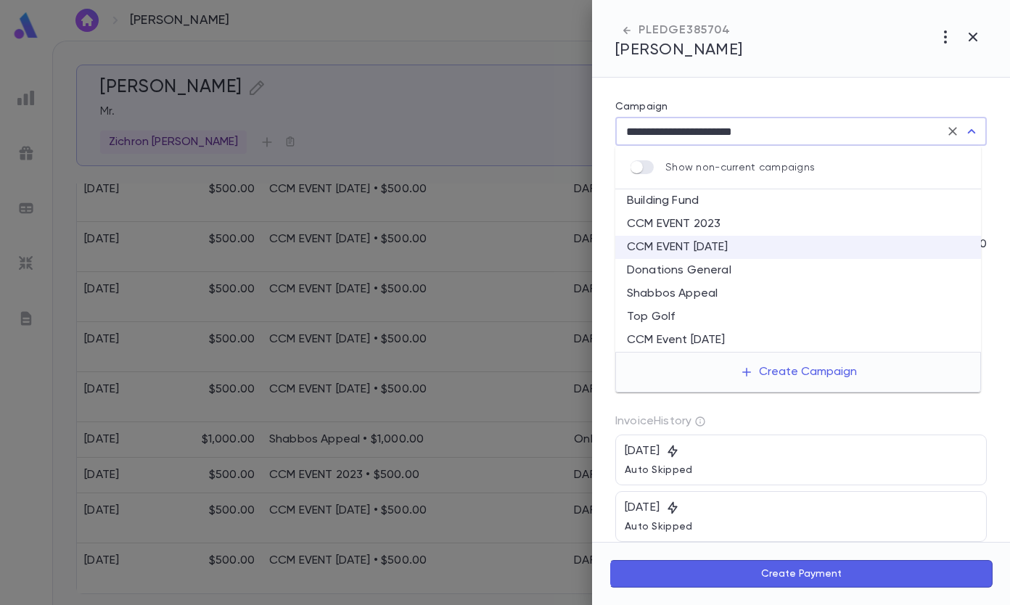
click at [688, 224] on li "CCM EVENT 2023" at bounding box center [799, 224] width 366 height 23
type input "**********"
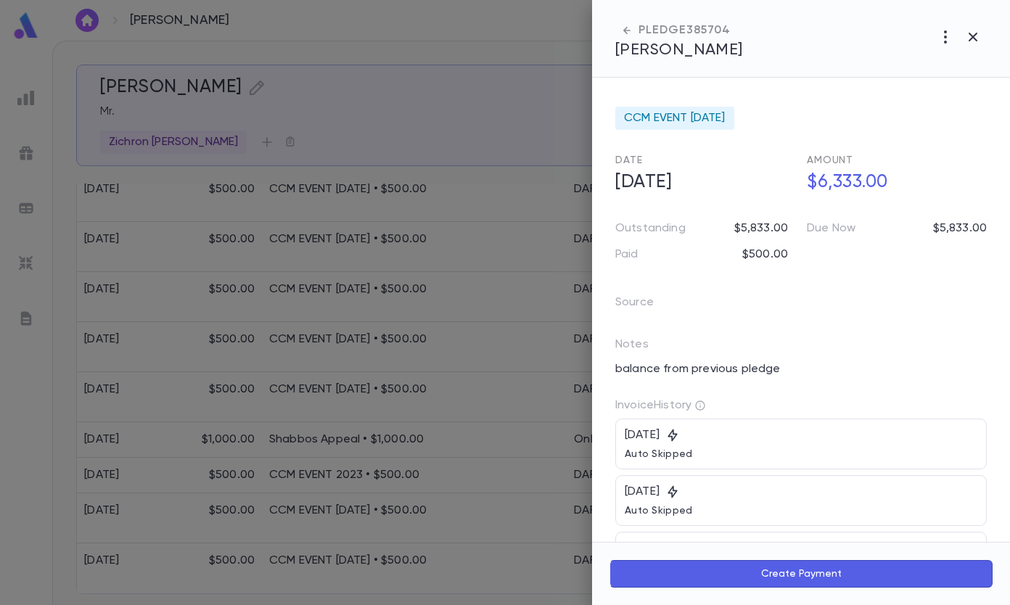
click at [970, 35] on icon "button" at bounding box center [973, 37] width 9 height 9
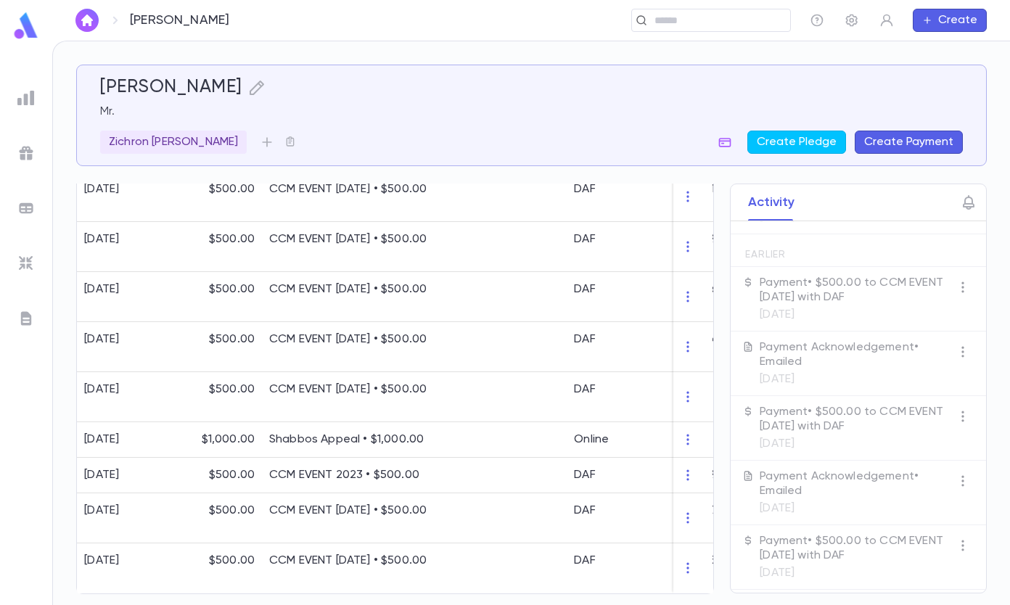
scroll to position [145, 0]
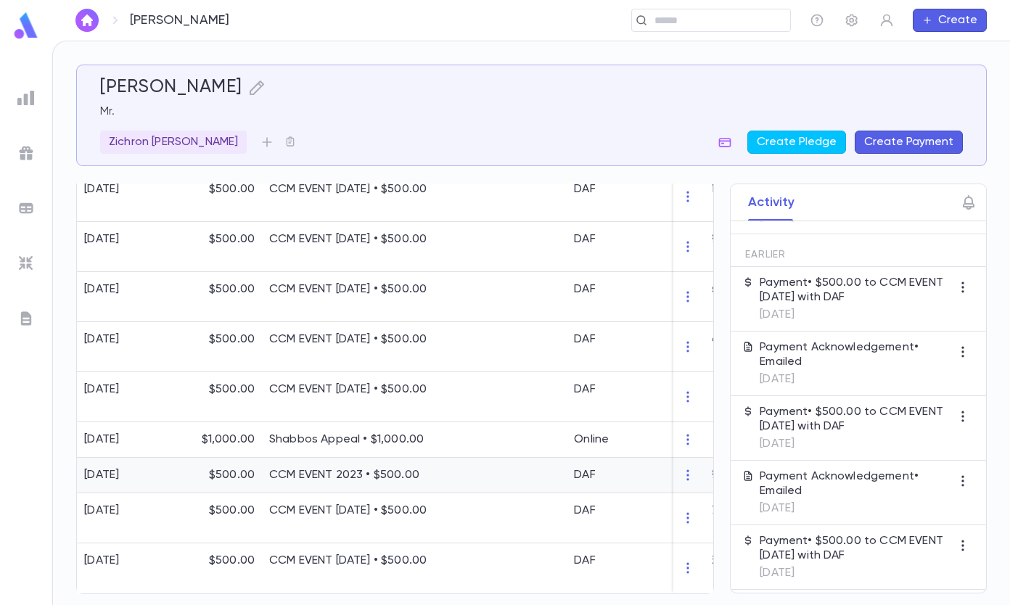
click at [469, 472] on div at bounding box center [505, 476] width 123 height 36
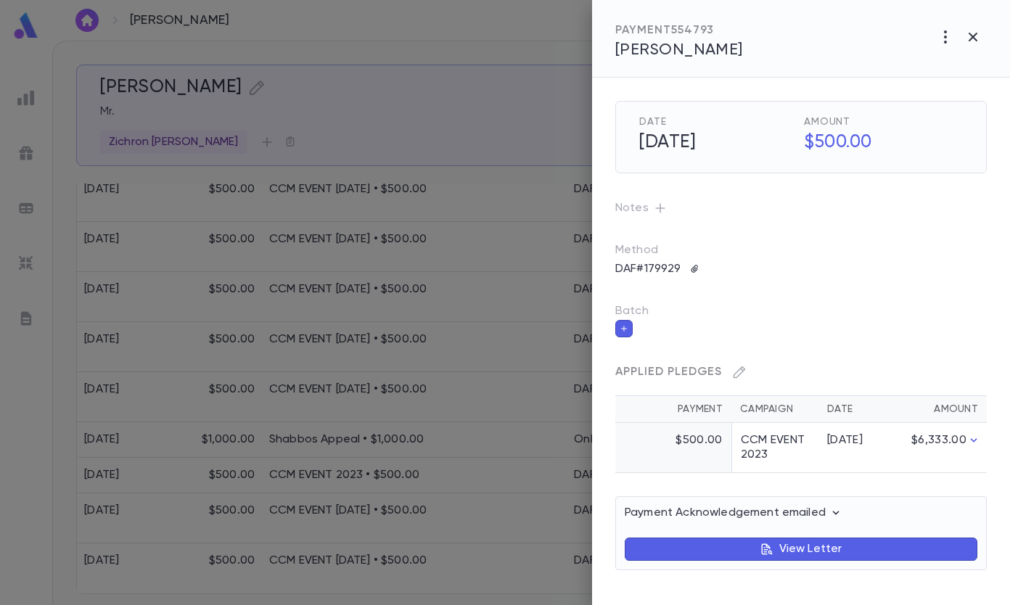
click at [735, 372] on icon "button" at bounding box center [739, 372] width 15 height 15
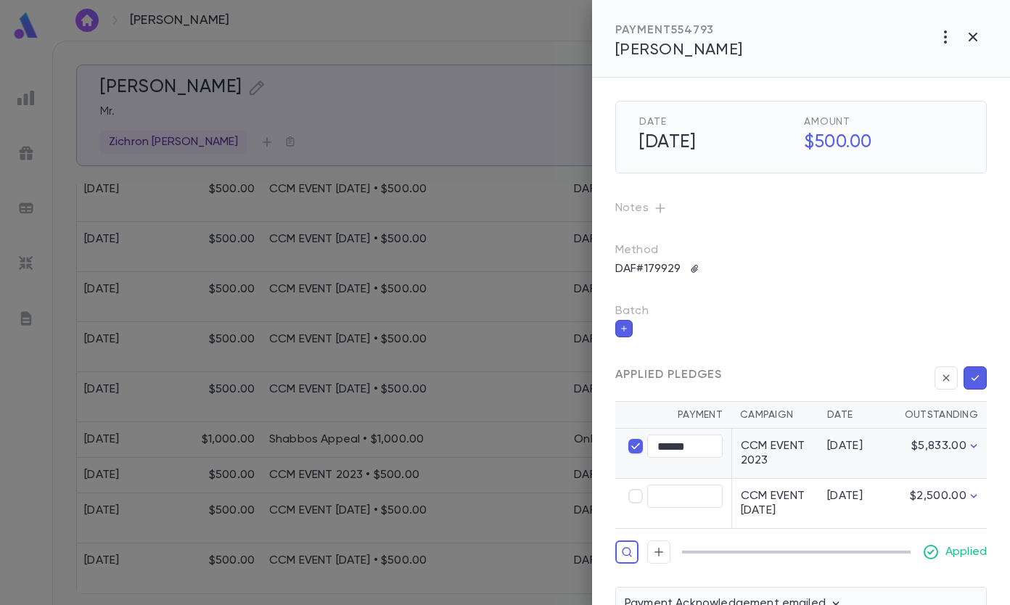
type input "****"
type input "******"
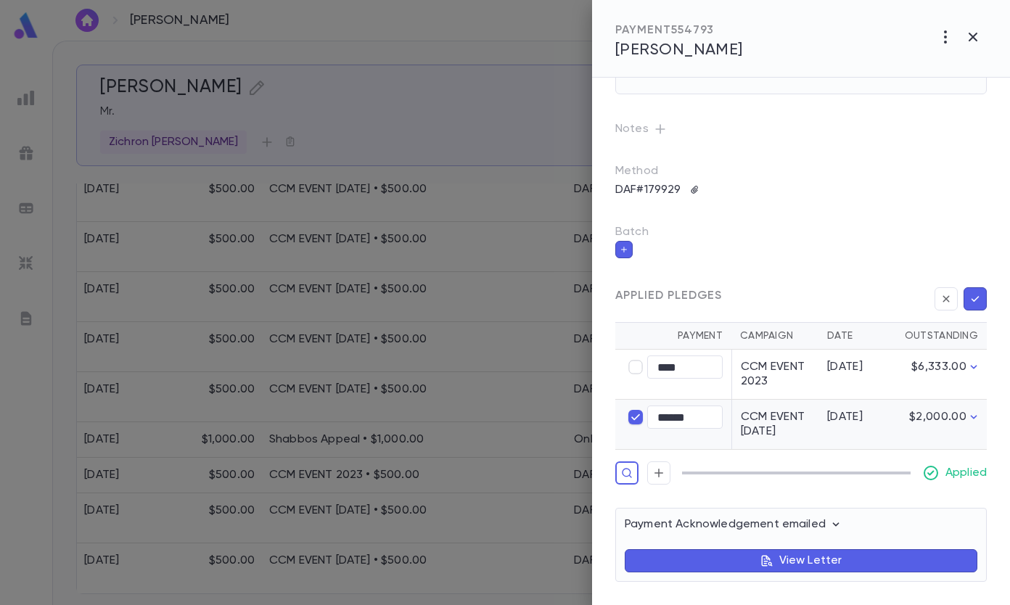
click at [971, 292] on button "button" at bounding box center [975, 298] width 23 height 23
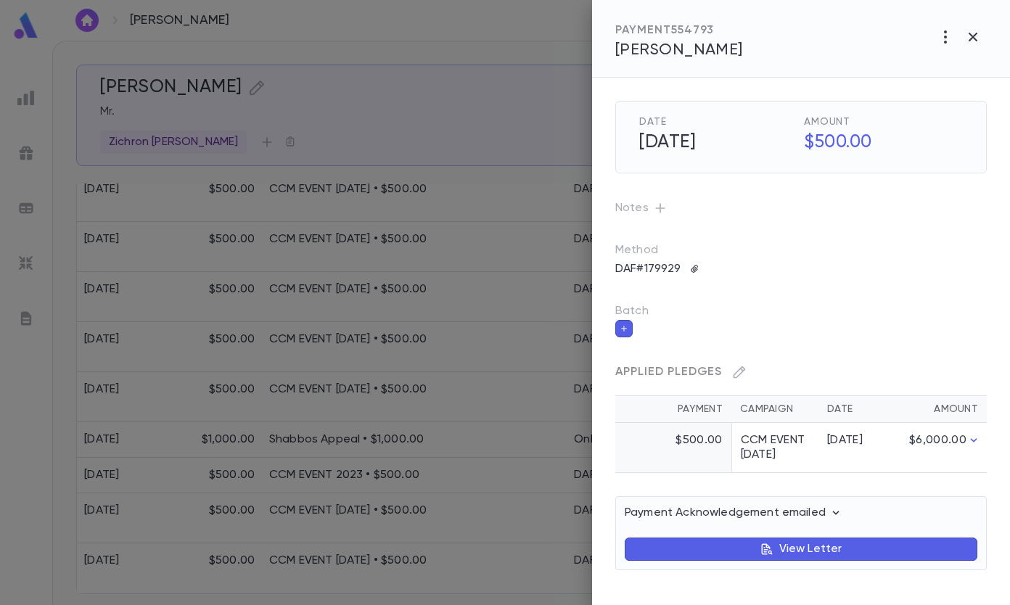
scroll to position [4, 0]
click at [983, 35] on button "button" at bounding box center [974, 37] width 28 height 28
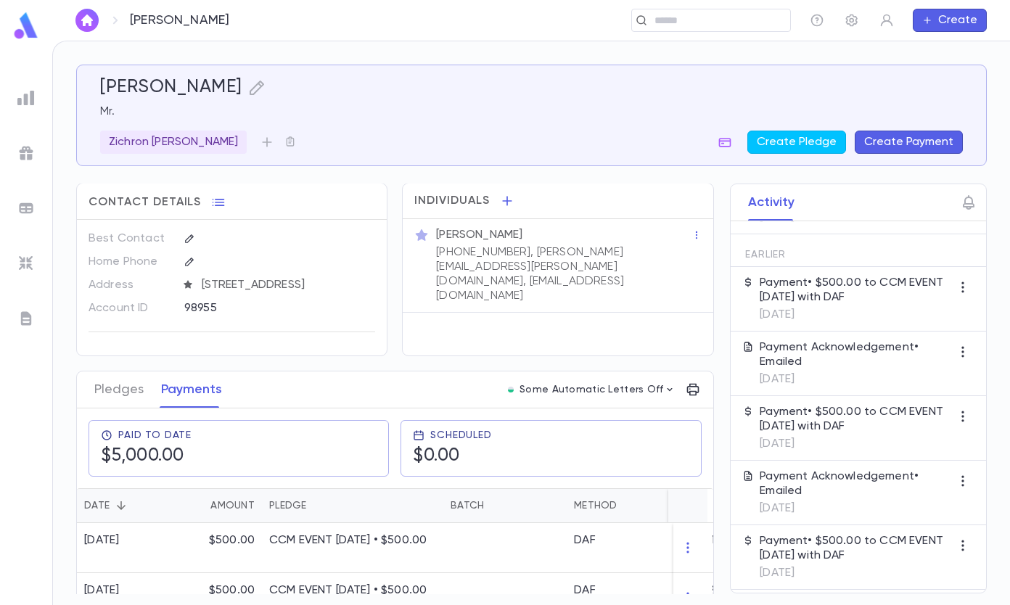
scroll to position [0, 0]
click at [113, 399] on button "Pledges" at bounding box center [118, 390] width 49 height 36
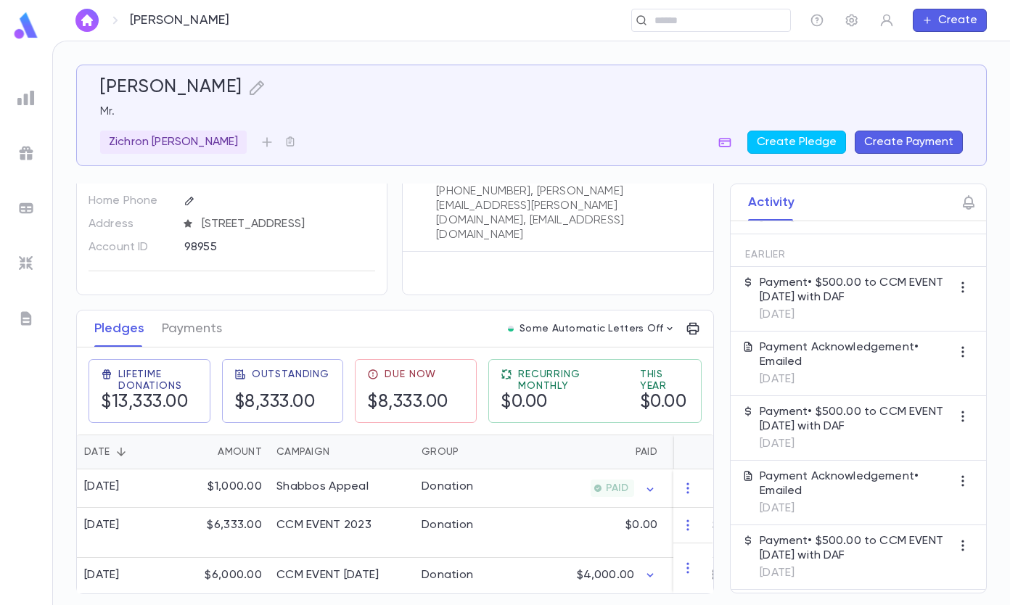
scroll to position [77, 0]
click at [188, 325] on button "Payments" at bounding box center [192, 329] width 60 height 36
